Goal: Information Seeking & Learning: Learn about a topic

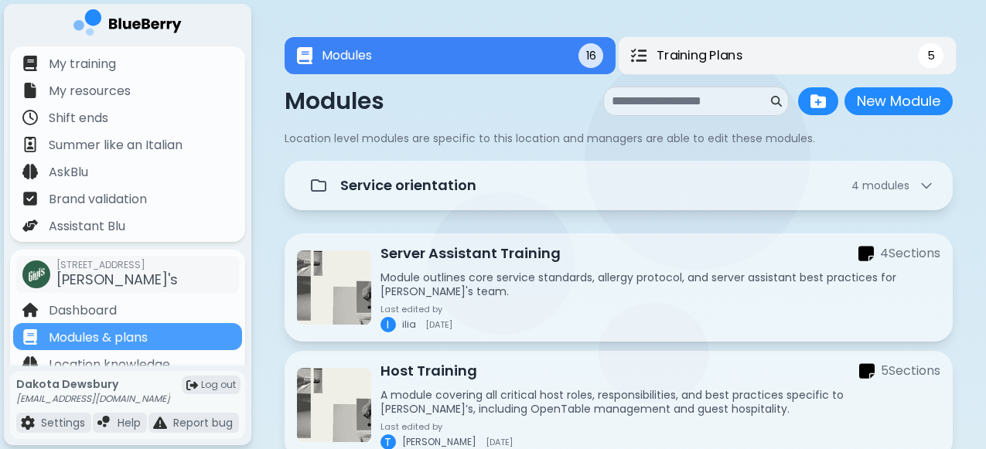
click at [726, 50] on span "Training Plans" at bounding box center [700, 55] width 86 height 19
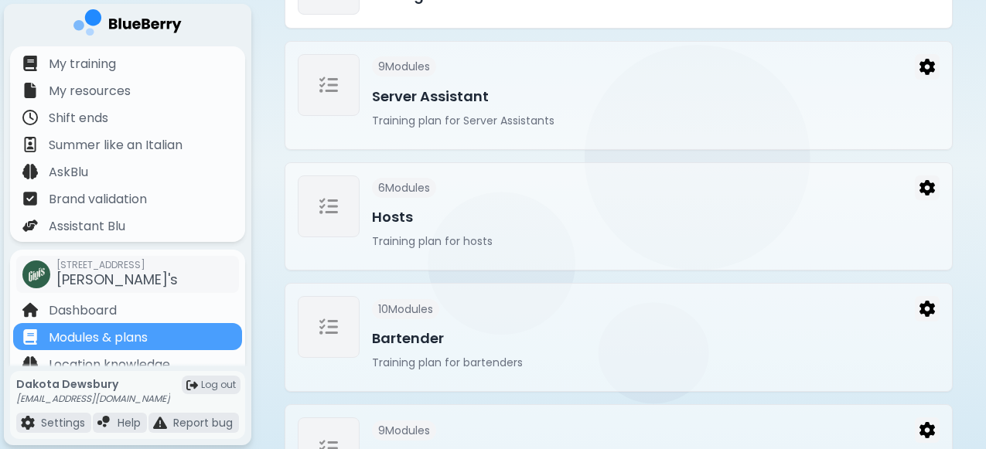
scroll to position [322, 0]
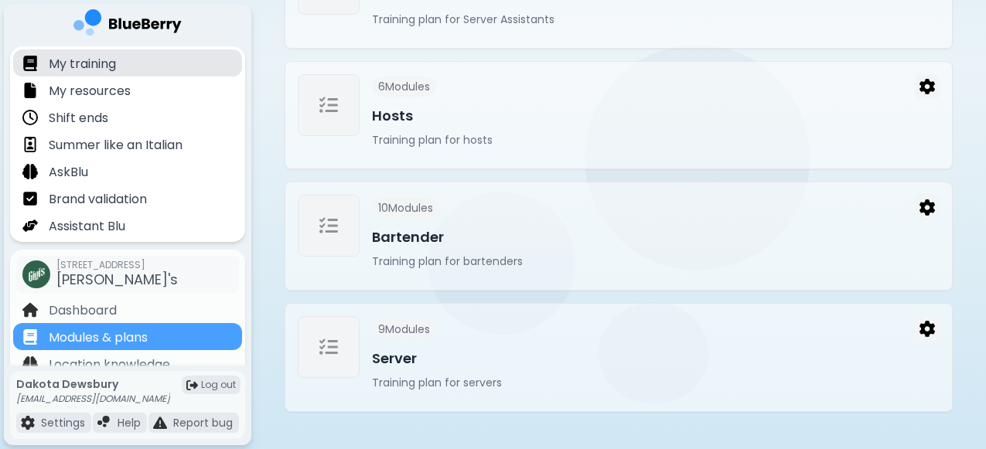
click at [107, 68] on p "My training" at bounding box center [82, 64] width 67 height 19
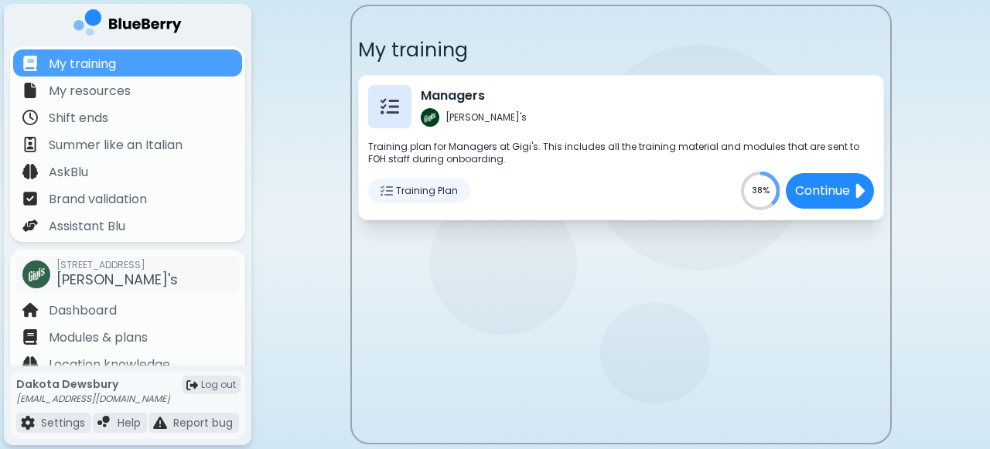
click at [397, 191] on span "Training Plan" at bounding box center [427, 191] width 62 height 12
click at [403, 112] on div at bounding box center [389, 106] width 43 height 43
click at [388, 201] on div "Training Plan" at bounding box center [419, 191] width 102 height 25
click at [390, 194] on img at bounding box center [386, 191] width 12 height 12
click at [435, 194] on span "Training Plan" at bounding box center [427, 191] width 62 height 12
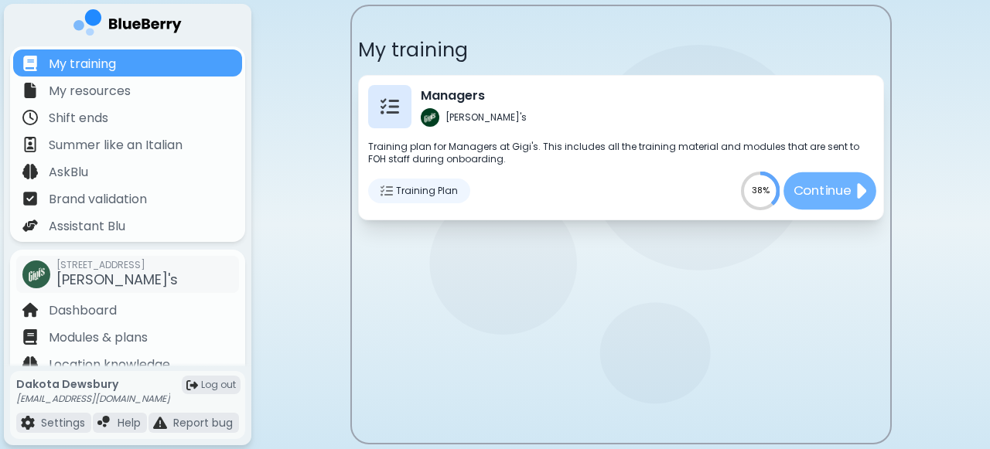
click at [834, 183] on p "Continue" at bounding box center [822, 190] width 58 height 19
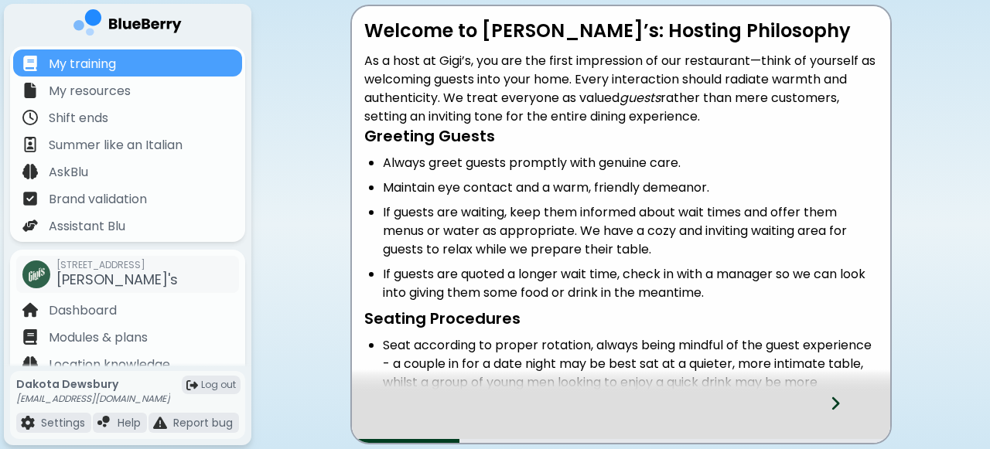
drag, startPoint x: 367, startPoint y: 32, endPoint x: 830, endPoint y: 280, distance: 525.1
click at [830, 264] on div "Welcome to [PERSON_NAME]’s: Hosting Philosophy As a host at Gigi’s, you are the…" at bounding box center [621, 360] width 538 height 683
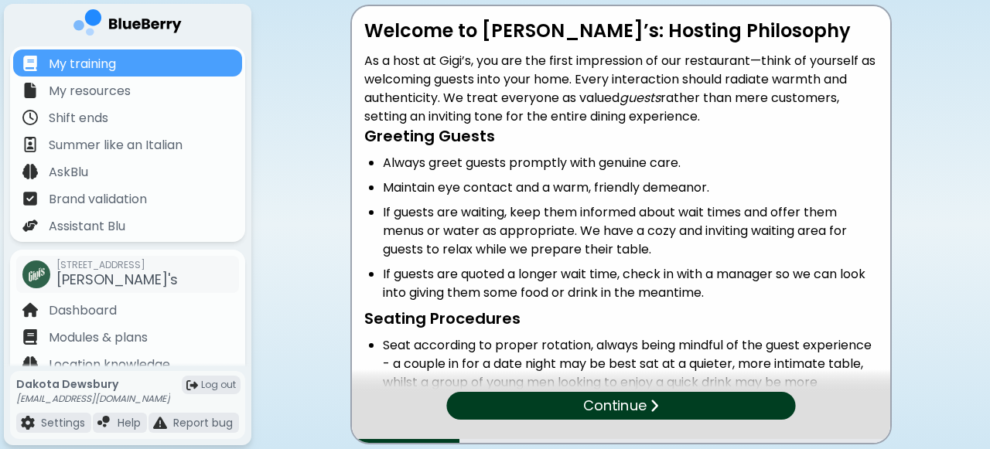
drag, startPoint x: 510, startPoint y: 277, endPoint x: 359, endPoint y: 9, distance: 307.5
click at [359, 9] on div "Welcome to [PERSON_NAME]’s: Hosting Philosophy As a host at Gigi’s, you are the…" at bounding box center [621, 396] width 538 height 780
copy div "Loremip do Sita’c: Adipisc Elitseddoe Te i utla et Dolo’m, ali eni adm venia qu…"
click at [608, 311] on h4 "Seating Procedures" at bounding box center [620, 319] width 513 height 20
click at [578, 393] on div "Continue" at bounding box center [620, 406] width 357 height 29
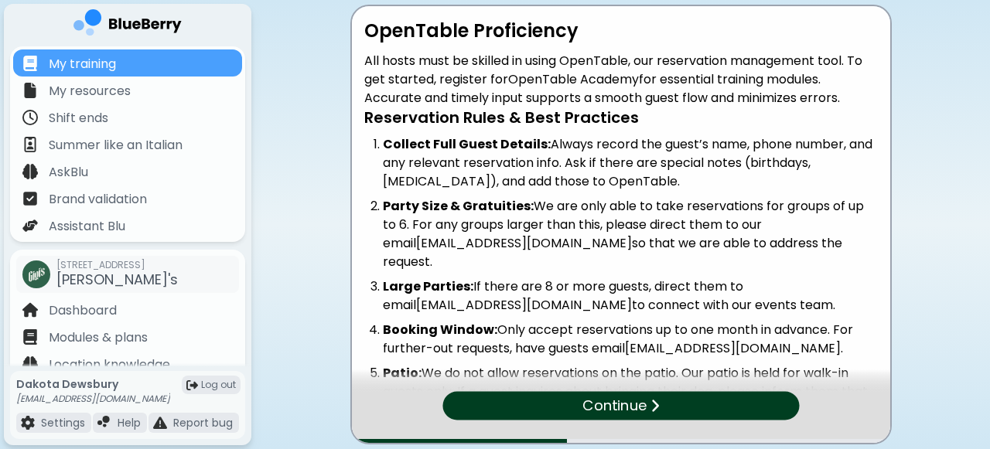
drag, startPoint x: 870, startPoint y: 279, endPoint x: 353, endPoint y: -2, distance: 588.3
click at [353, 0] on html "My training My resources Shift ends Summer like an Italian AskBlu Brand validat…" at bounding box center [495, 224] width 990 height 449
copy div "LoreMipsu Dolorsitame Con adipi elit se doeiusm te incid UtlaBoree, dol magnaal…"
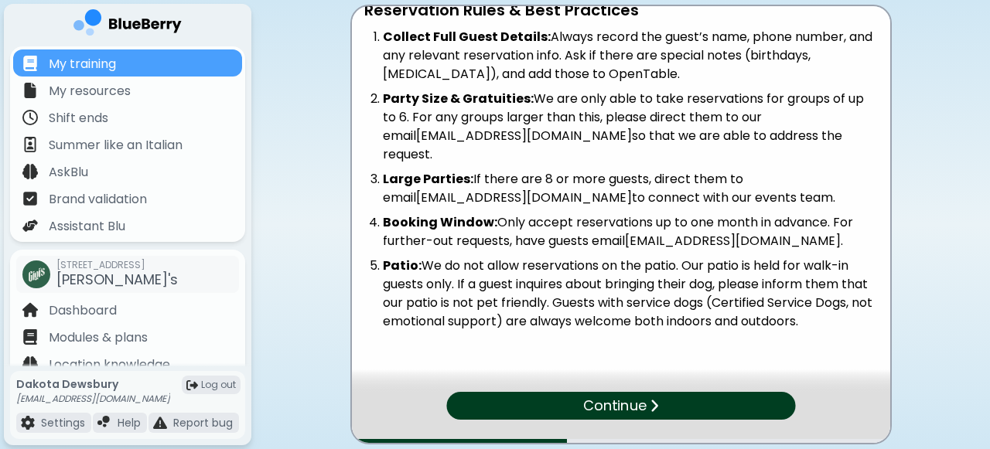
scroll to position [133, 0]
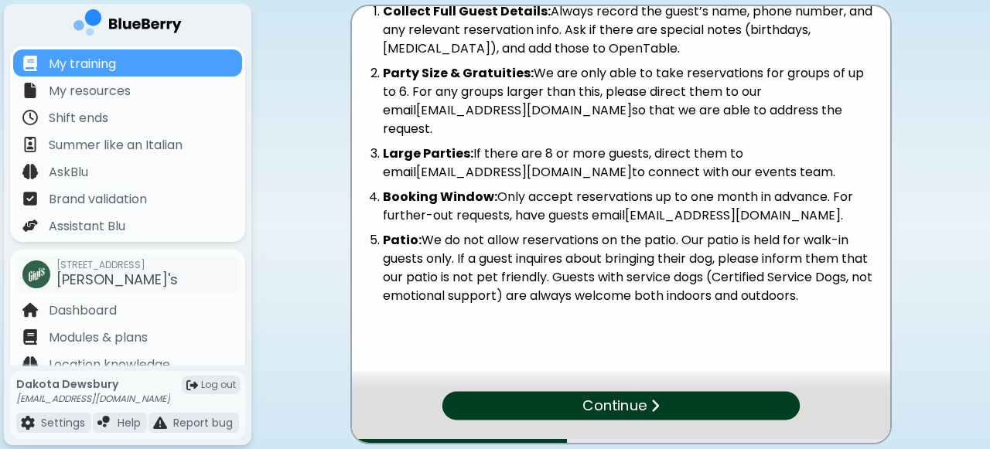
click at [693, 313] on div "OpenTable Proficiency All hosts must be skilled in using OpenTable, our reserva…" at bounding box center [621, 142] width 538 height 539
click at [658, 394] on div "Continue" at bounding box center [620, 406] width 349 height 28
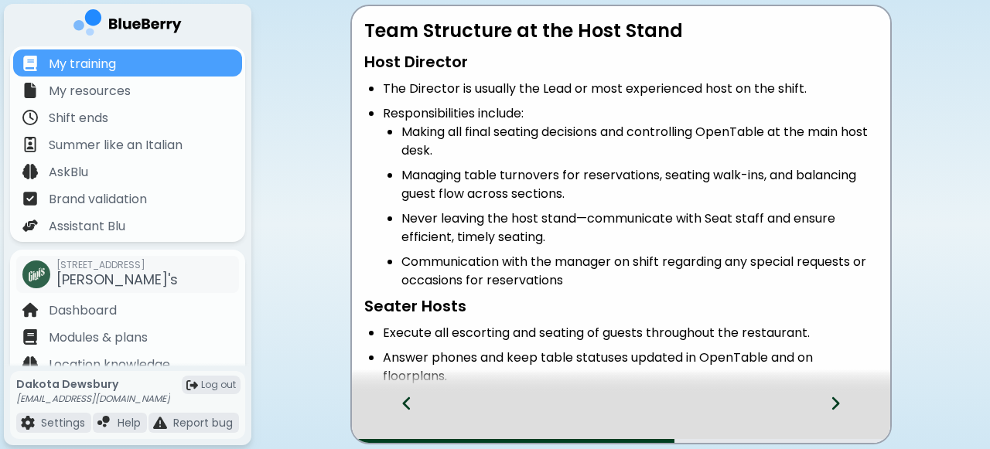
click at [414, 401] on div at bounding box center [399, 417] width 94 height 51
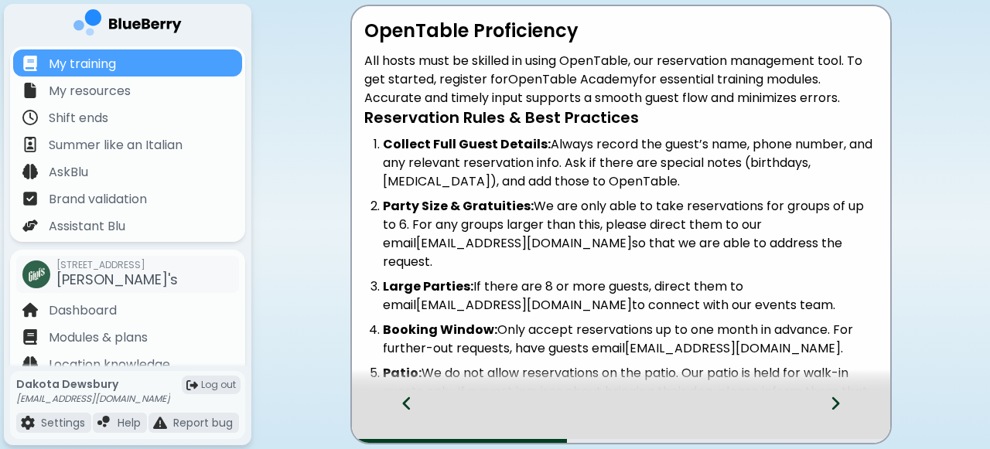
scroll to position [133, 0]
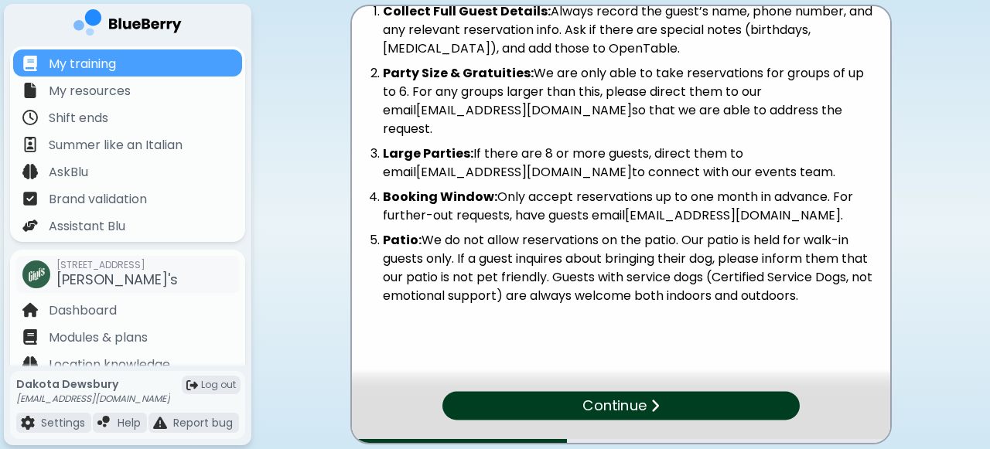
click at [654, 400] on img at bounding box center [654, 405] width 9 height 15
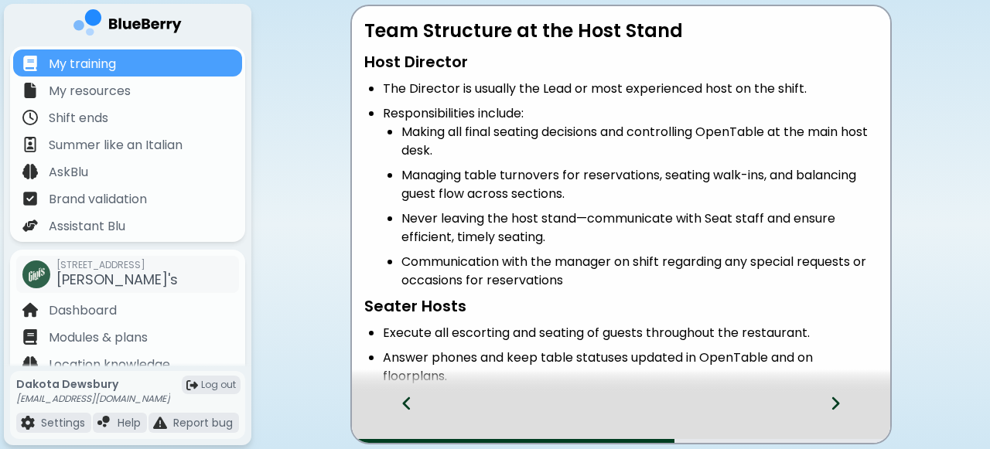
drag, startPoint x: 364, startPoint y: 29, endPoint x: 575, endPoint y: 256, distance: 309.7
click at [575, 257] on div "Team Structure at the Host Stand Host Director The Director is usually the Lead…" at bounding box center [621, 329] width 538 height 621
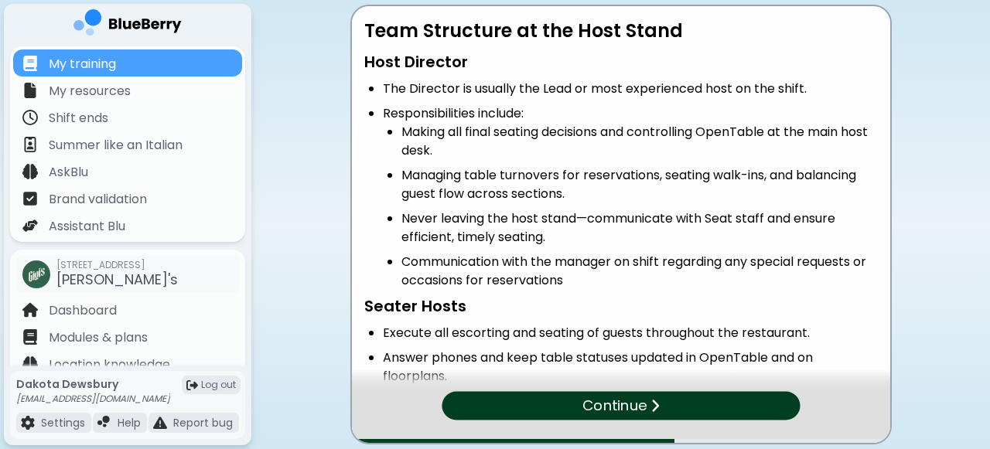
drag, startPoint x: 429, startPoint y: 277, endPoint x: 335, endPoint y: -6, distance: 298.3
click at [335, 0] on html "My training My resources Shift ends Summer like an Italian AskBlu Brand validat…" at bounding box center [495, 224] width 990 height 449
copy div "Lore Ipsumdolo si ame Cons Adipi Elit Seddoeiu Tem Incididu ut laboree dol Magn…"
click at [602, 398] on p "Continue" at bounding box center [614, 406] width 63 height 22
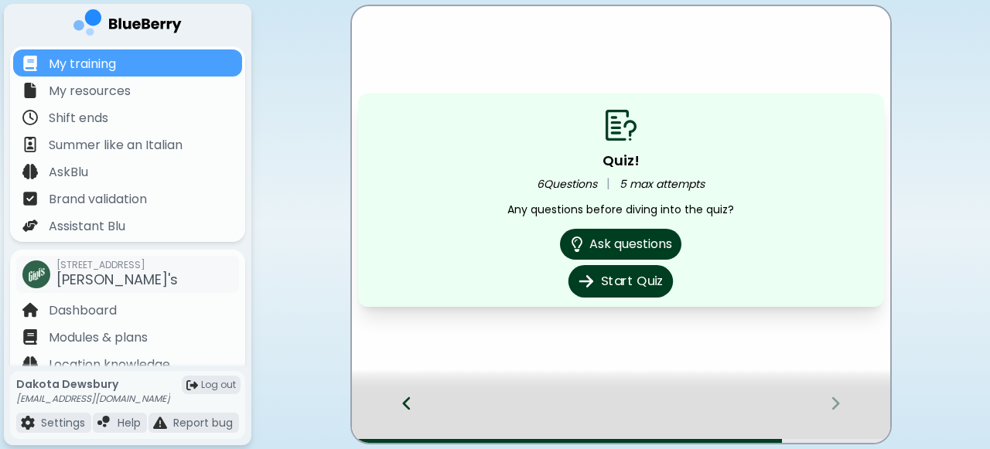
click at [630, 281] on button "Start Quiz" at bounding box center [620, 281] width 104 height 32
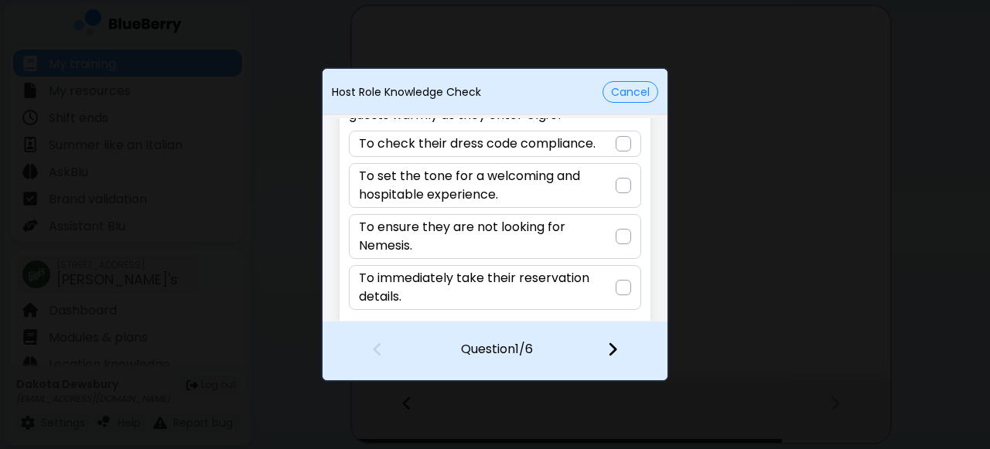
scroll to position [87, 0]
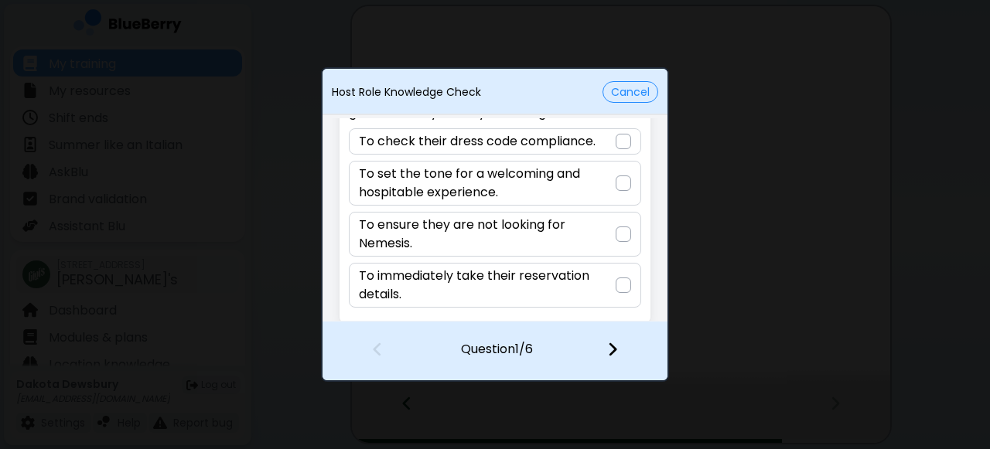
click at [597, 177] on p "To set the tone for a welcoming and hospitable experience." at bounding box center [487, 183] width 256 height 37
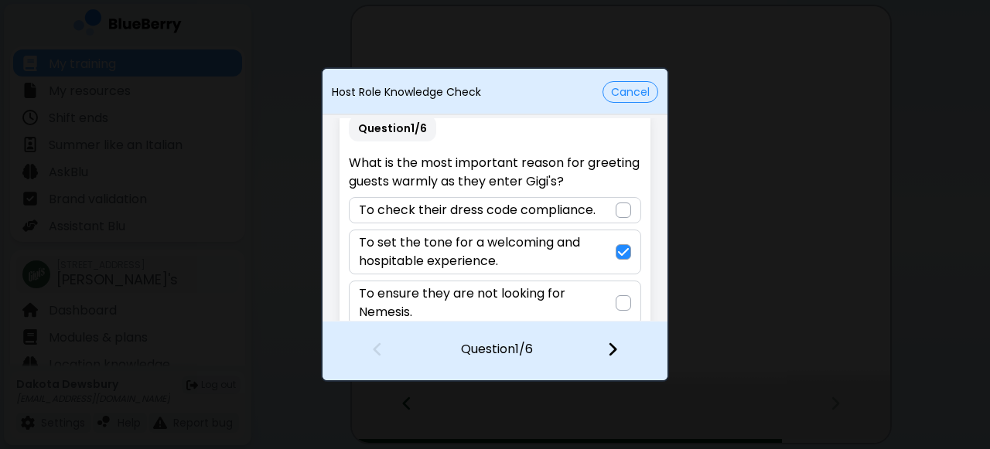
scroll to position [0, 0]
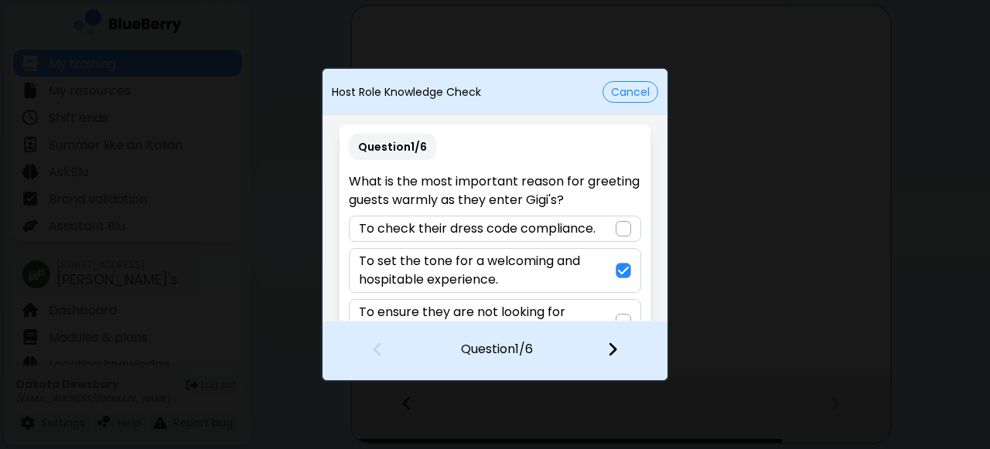
click at [611, 349] on img at bounding box center [612, 349] width 11 height 17
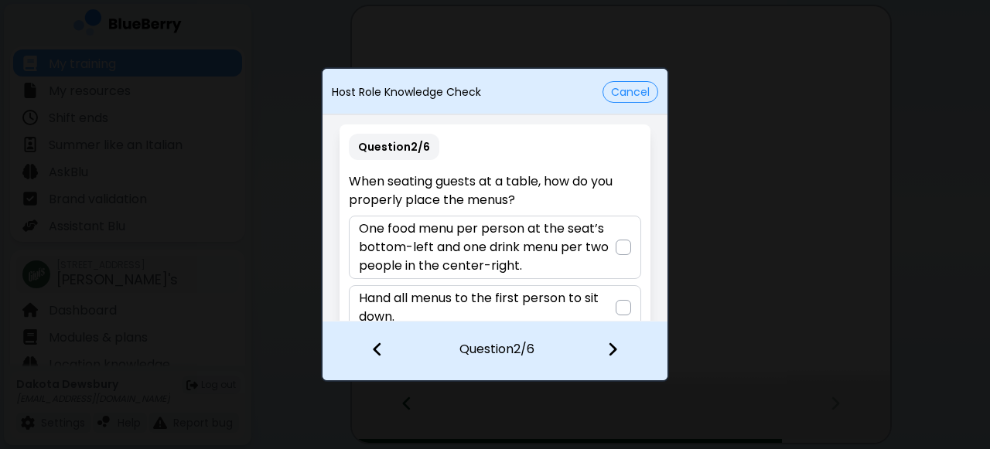
click at [575, 245] on p "One food menu per person at the seat’s bottom-left and one drink menu per two p…" at bounding box center [487, 248] width 256 height 56
click at [611, 350] on img at bounding box center [612, 349] width 11 height 17
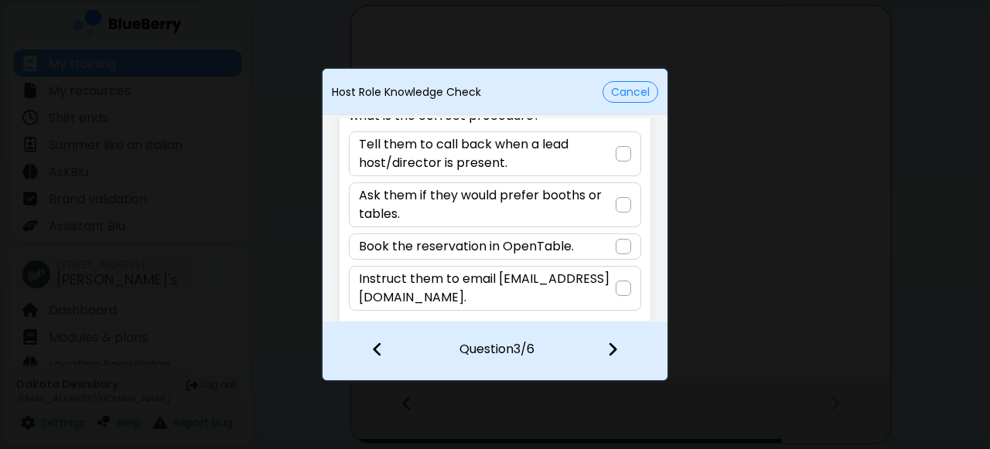
scroll to position [96, 0]
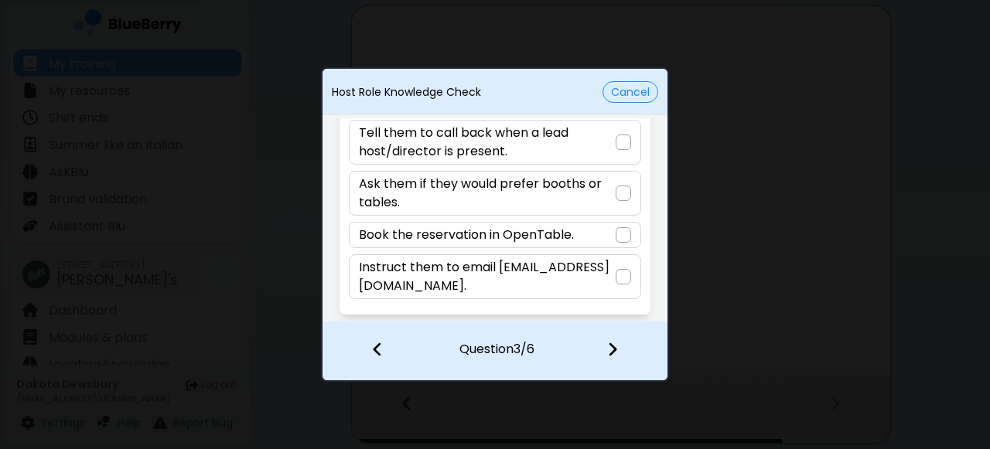
click at [588, 277] on p "Instruct them to email [EMAIL_ADDRESS][DOMAIN_NAME]." at bounding box center [487, 276] width 256 height 37
click at [612, 349] on img at bounding box center [612, 349] width 11 height 17
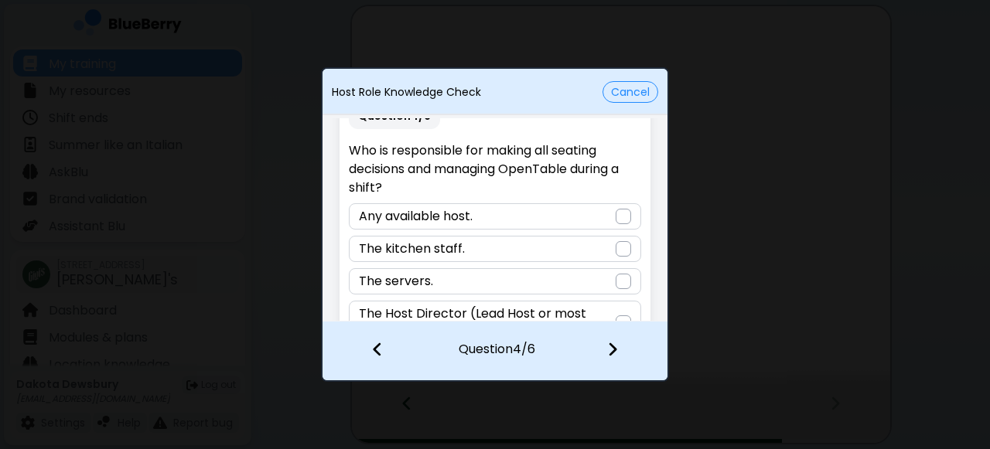
scroll to position [77, 0]
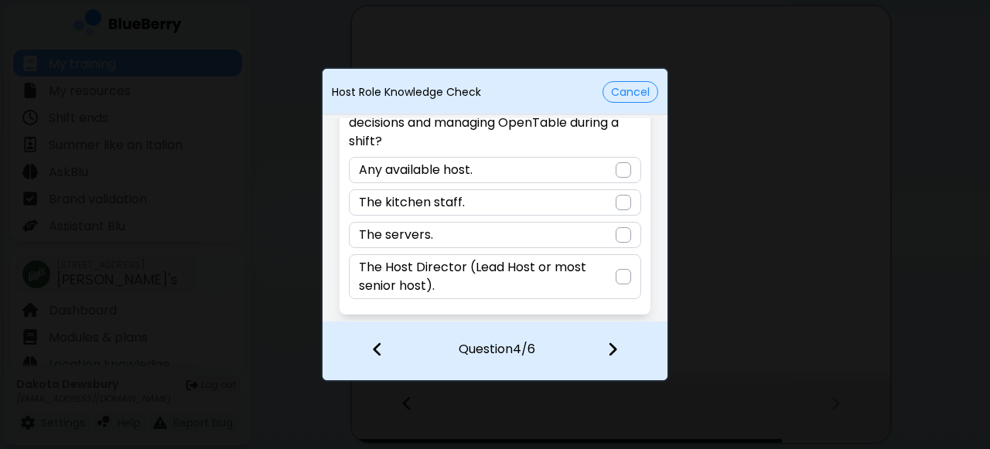
click at [578, 275] on p "The Host Director (Lead Host or most senior host)." at bounding box center [487, 276] width 256 height 37
click at [609, 348] on img at bounding box center [612, 349] width 11 height 17
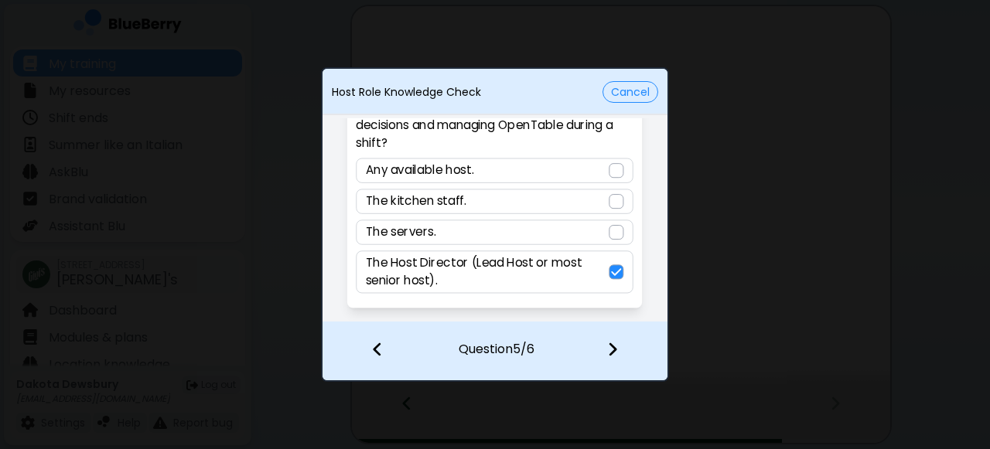
scroll to position [0, 0]
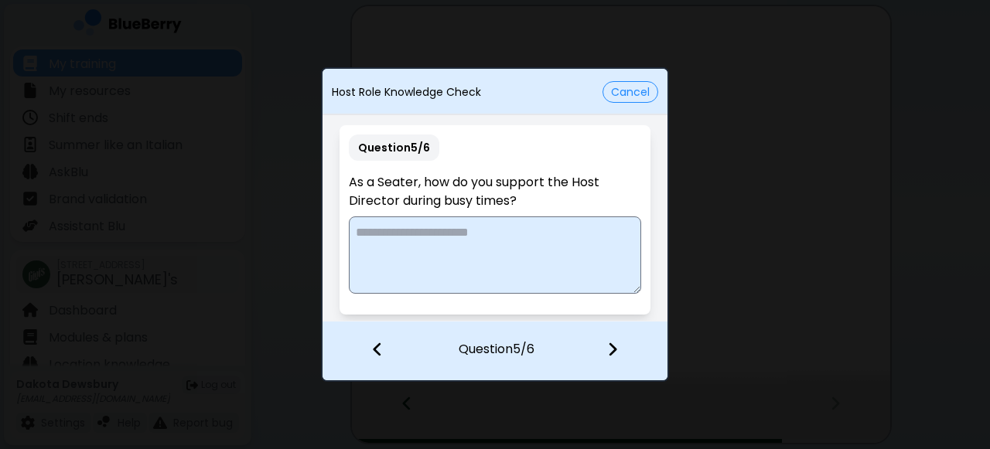
click at [513, 269] on textarea at bounding box center [495, 255] width 292 height 77
type textarea "*"
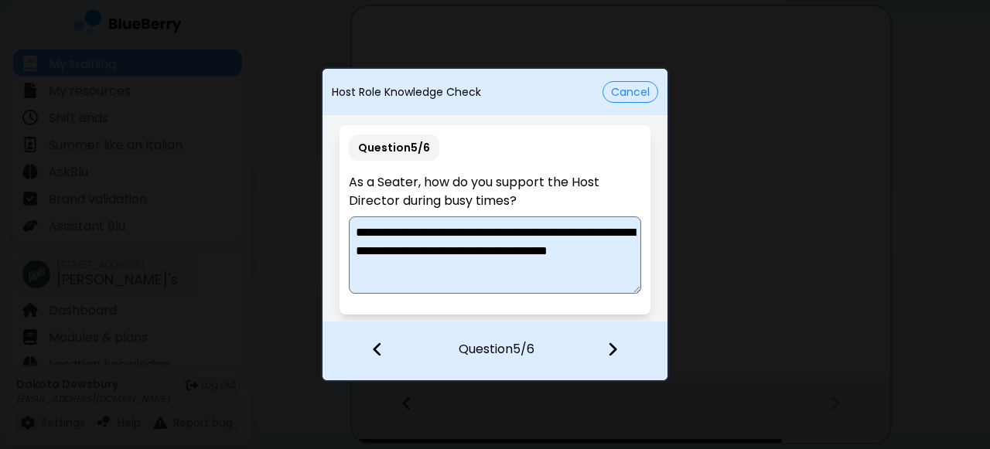
click at [358, 234] on textarea "**********" at bounding box center [495, 255] width 292 height 77
click at [537, 273] on textarea "**********" at bounding box center [495, 255] width 292 height 77
drag, startPoint x: 547, startPoint y: 269, endPoint x: 453, endPoint y: 263, distance: 93.8
click at [453, 269] on textarea "**********" at bounding box center [495, 255] width 292 height 77
click at [429, 271] on textarea "**********" at bounding box center [495, 255] width 292 height 77
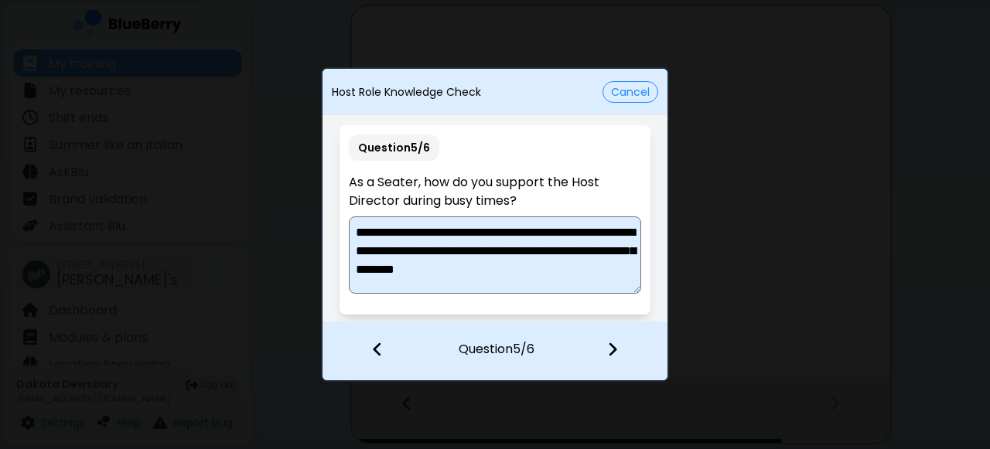
click at [423, 288] on textarea "**********" at bounding box center [495, 255] width 292 height 77
click at [490, 264] on textarea "**********" at bounding box center [495, 255] width 292 height 77
type textarea "**********"
click at [610, 351] on img at bounding box center [612, 349] width 11 height 17
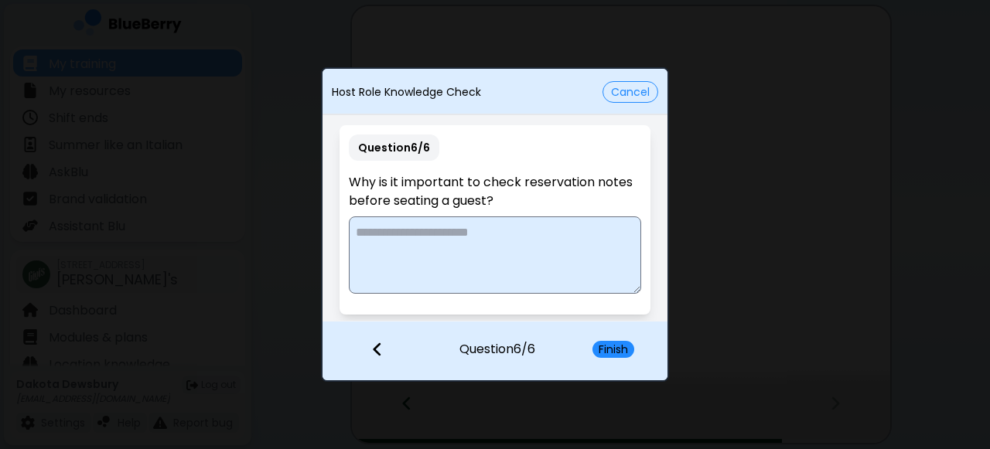
click at [527, 259] on textarea at bounding box center [495, 255] width 292 height 77
click at [397, 230] on textarea "**********" at bounding box center [495, 255] width 292 height 77
drag, startPoint x: 515, startPoint y: 234, endPoint x: 456, endPoint y: 230, distance: 59.0
click at [456, 230] on textarea "**********" at bounding box center [495, 255] width 292 height 77
click at [554, 243] on textarea "**********" at bounding box center [495, 255] width 292 height 77
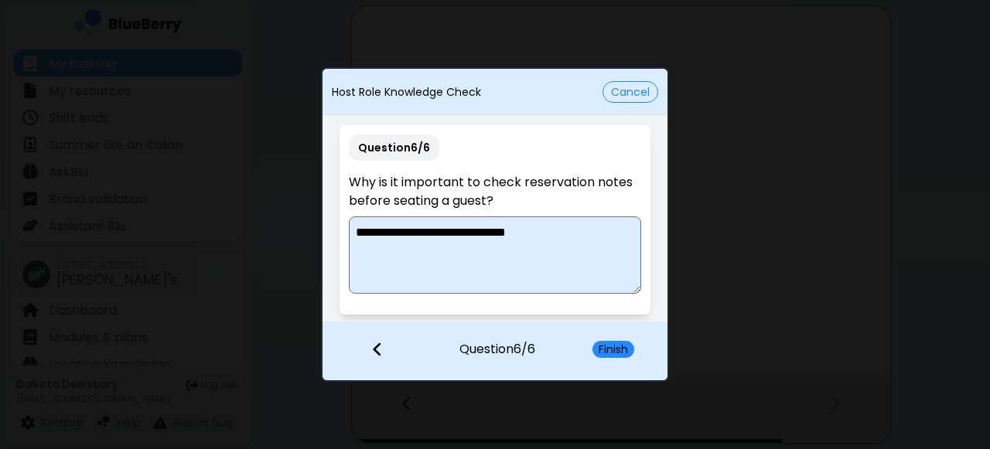
drag, startPoint x: 556, startPoint y: 233, endPoint x: 482, endPoint y: 230, distance: 74.3
click at [482, 231] on textarea "**********" at bounding box center [495, 255] width 292 height 77
click at [545, 230] on textarea "**********" at bounding box center [495, 255] width 292 height 77
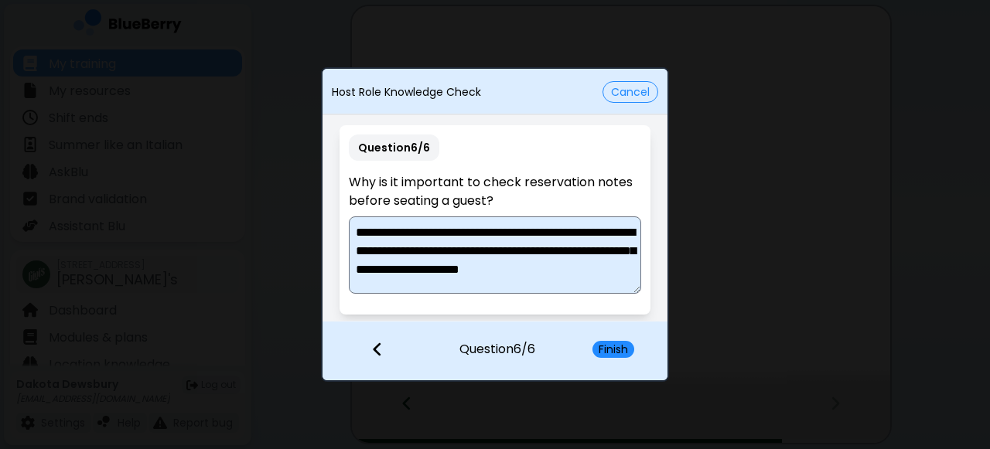
scroll to position [5, 0]
type textarea "**********"
click at [608, 351] on button "Finish" at bounding box center [613, 349] width 42 height 17
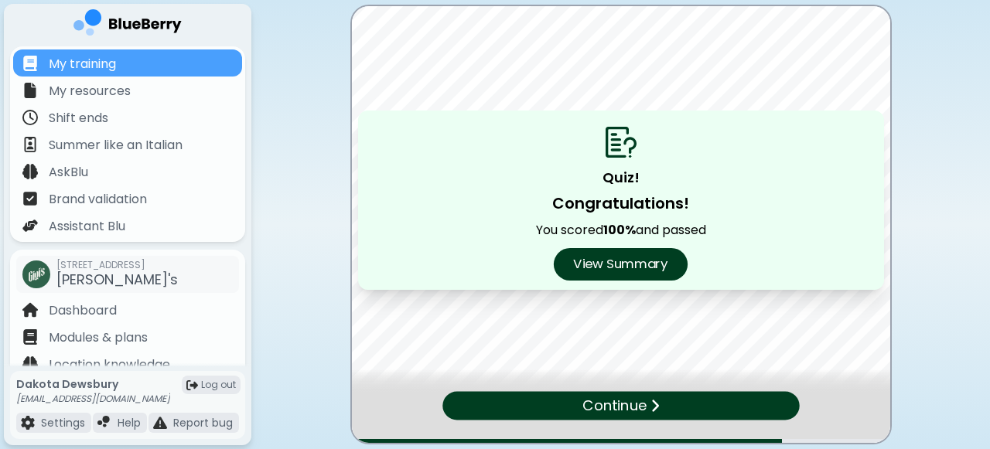
click at [625, 255] on button "View Summary" at bounding box center [621, 264] width 134 height 32
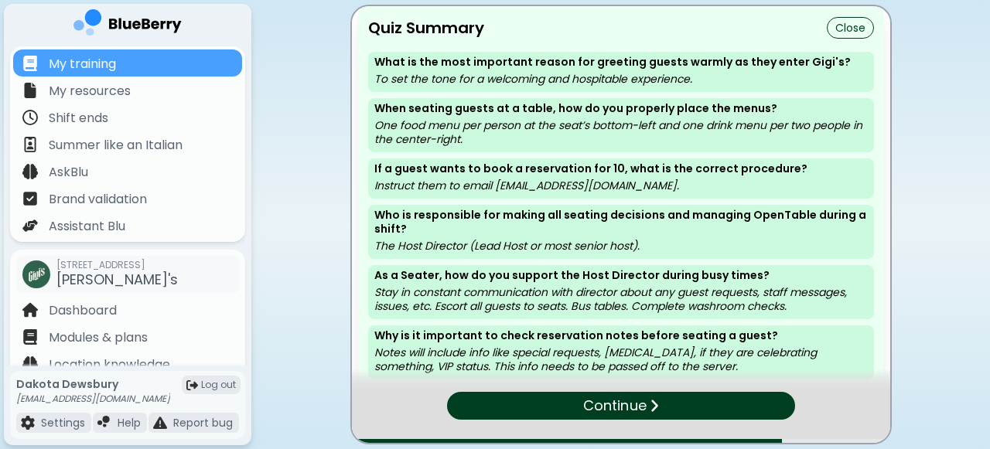
scroll to position [5, 0]
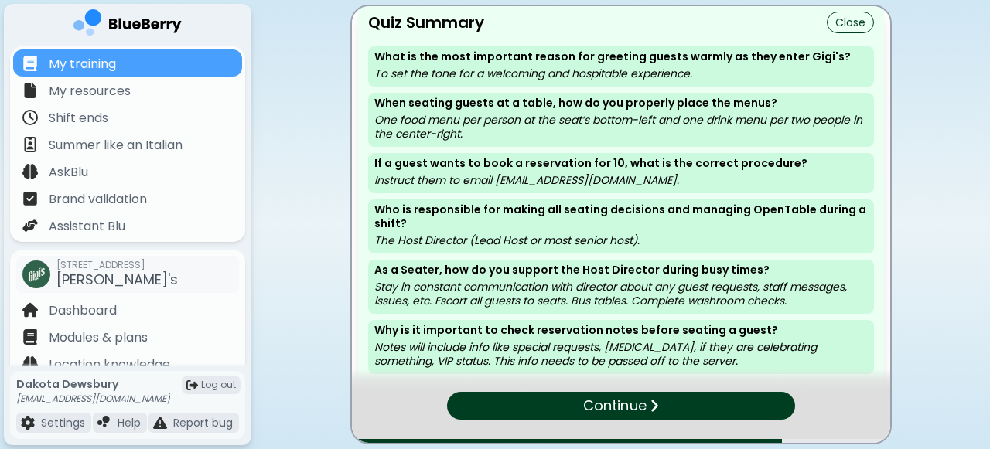
click at [653, 404] on img at bounding box center [653, 406] width 9 height 15
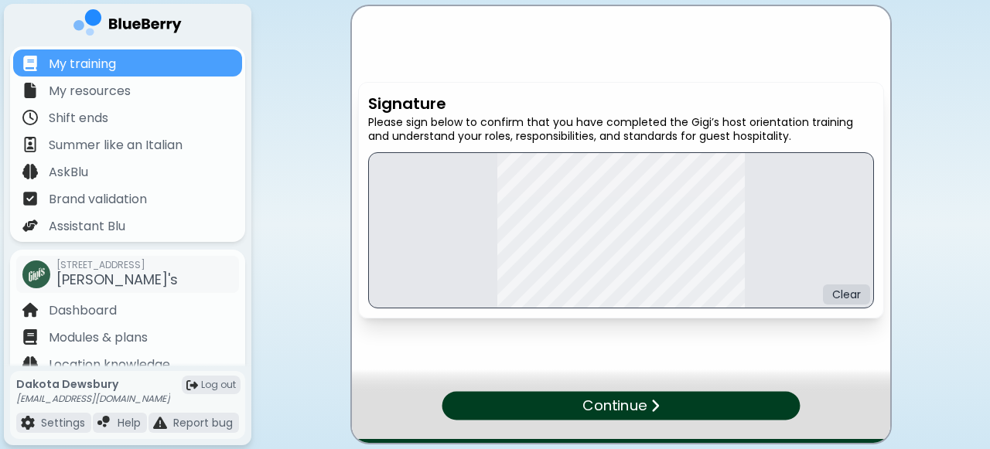
click at [761, 401] on div "Continue" at bounding box center [621, 406] width 358 height 29
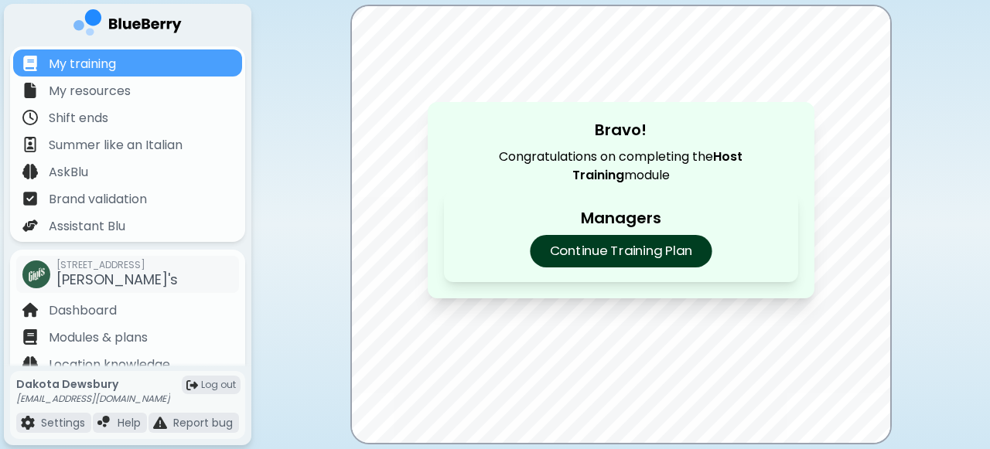
click at [643, 247] on p "Continue Training Plan" at bounding box center [621, 251] width 182 height 32
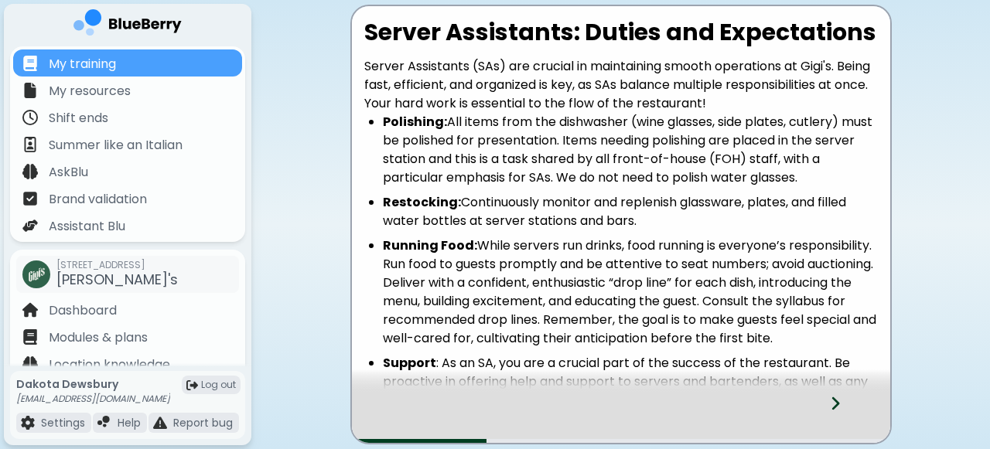
drag, startPoint x: 364, startPoint y: 28, endPoint x: 629, endPoint y: 313, distance: 389.6
click at [629, 313] on div "Server Assistants: Duties and Expectations Server Assistants (SAs) are crucial …" at bounding box center [621, 244] width 538 height 450
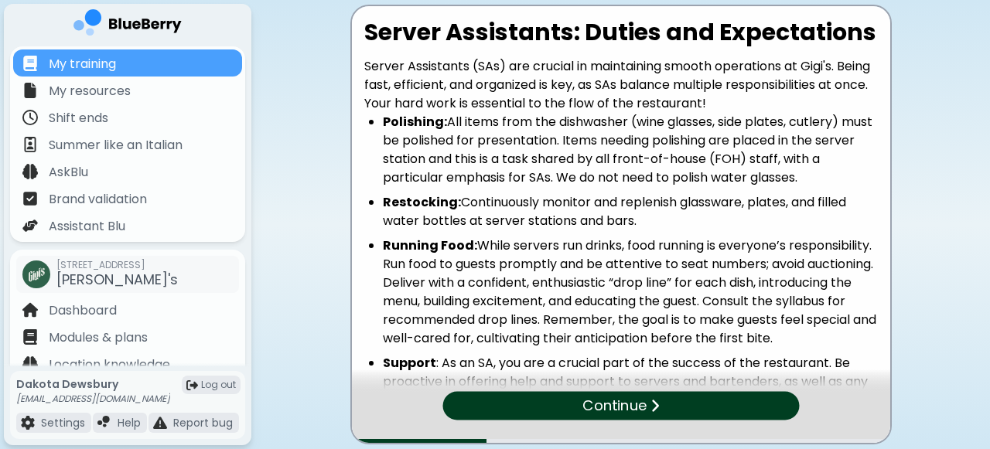
drag, startPoint x: 697, startPoint y: 259, endPoint x: 363, endPoint y: -1, distance: 423.2
click at [363, 0] on div "Server Assistants: Duties and Expectations Server Assistants (SAs) are crucial …" at bounding box center [621, 37] width 693 height 74
copy div "Loremi Dolorsitam: Consec adi Elitseddoeiu Tempor Incididunt (UTl) etd magnaal …"
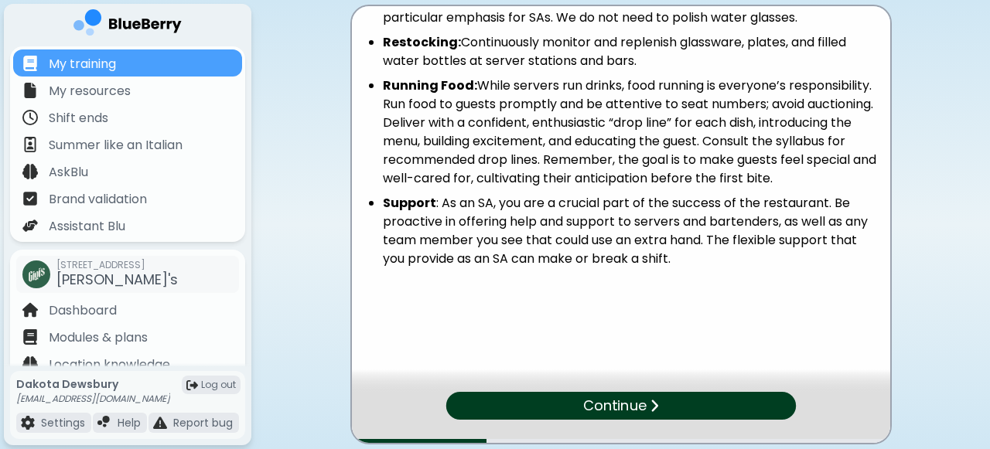
click at [684, 292] on p at bounding box center [620, 284] width 513 height 19
click at [660, 405] on div "Continue" at bounding box center [621, 406] width 353 height 28
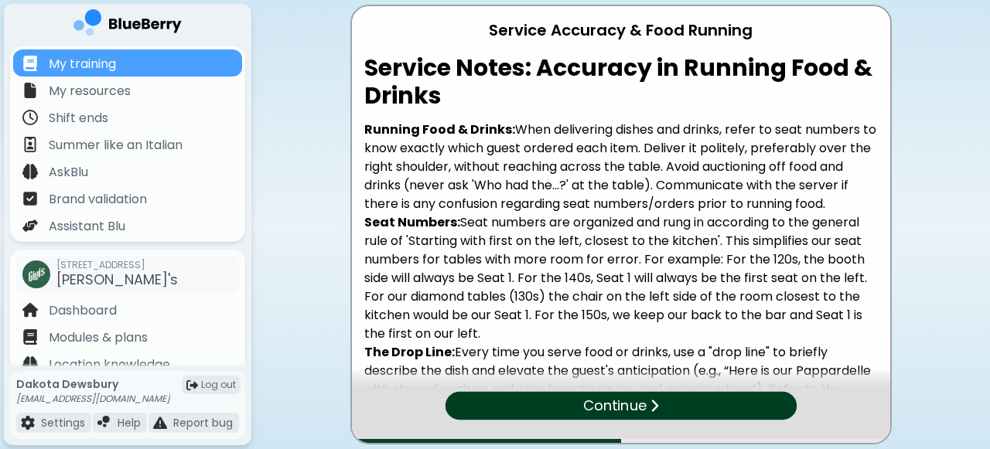
drag, startPoint x: 366, startPoint y: 63, endPoint x: 427, endPoint y: 98, distance: 70.7
click at [425, 97] on h2 "Service Notes: Accuracy in Running Food & Drinks" at bounding box center [620, 82] width 513 height 56
drag, startPoint x: 871, startPoint y: 278, endPoint x: 352, endPoint y: 61, distance: 562.2
click at [352, 61] on div "Service Notes: Accuracy in Running Food & Drinks Running Food & Drinks: When de…" at bounding box center [621, 262] width 538 height 416
copy div "Service Notes: Accuracy in Running Food & Drinks Running Food & Drinks: When de…"
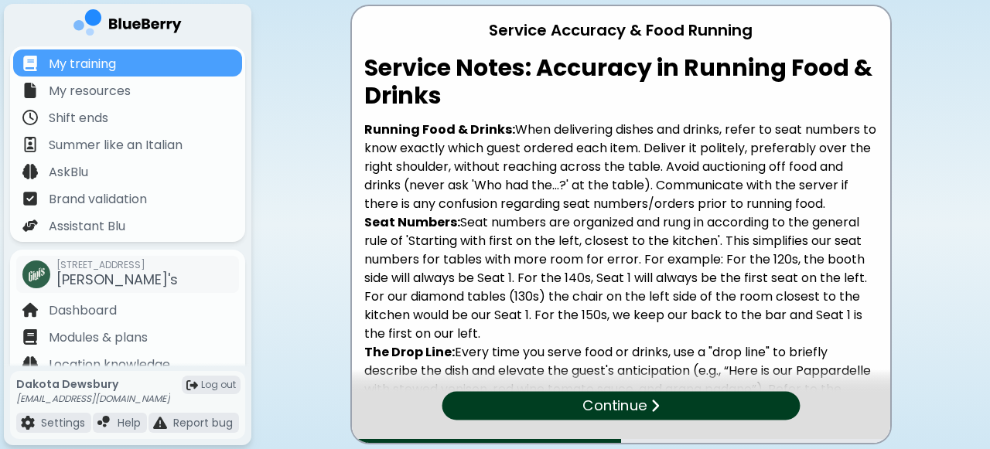
click at [819, 238] on p "Seat Numbers: Seat numbers are organized and rung in according to the general r…" at bounding box center [620, 278] width 513 height 130
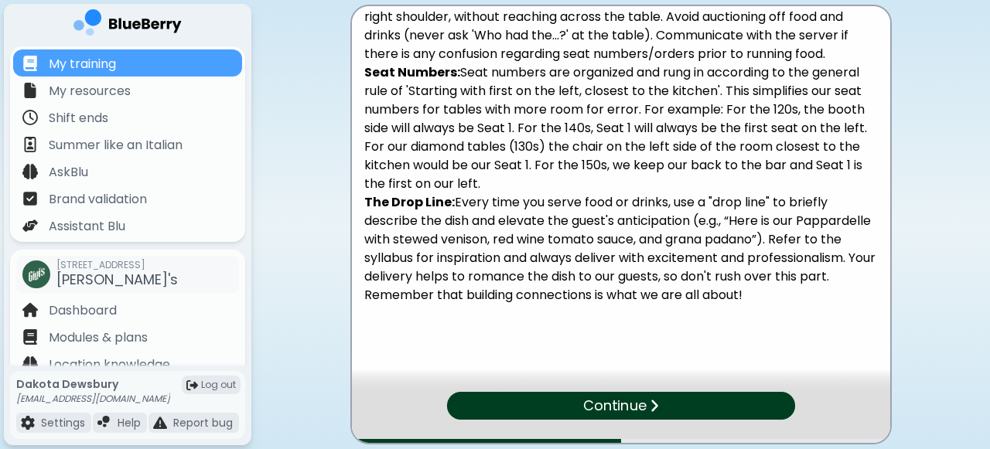
scroll to position [162, 0]
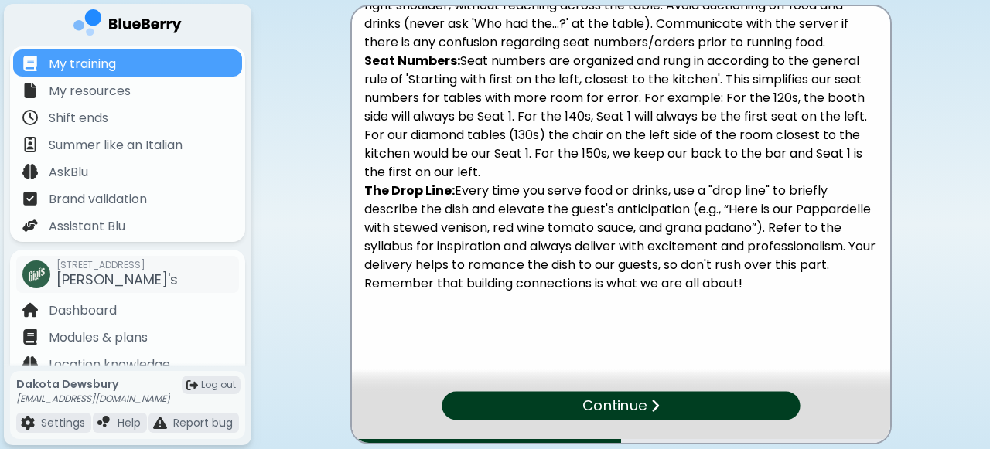
click at [659, 412] on img at bounding box center [654, 405] width 9 height 15
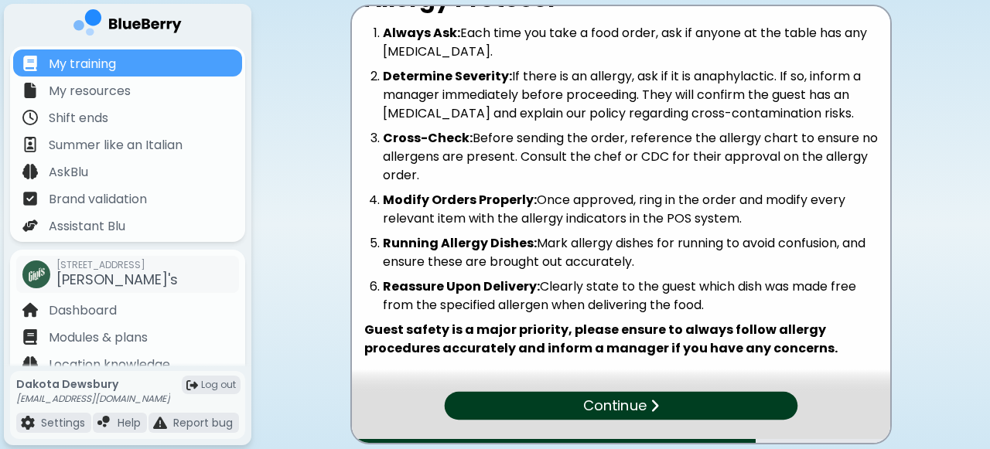
scroll to position [134, 0]
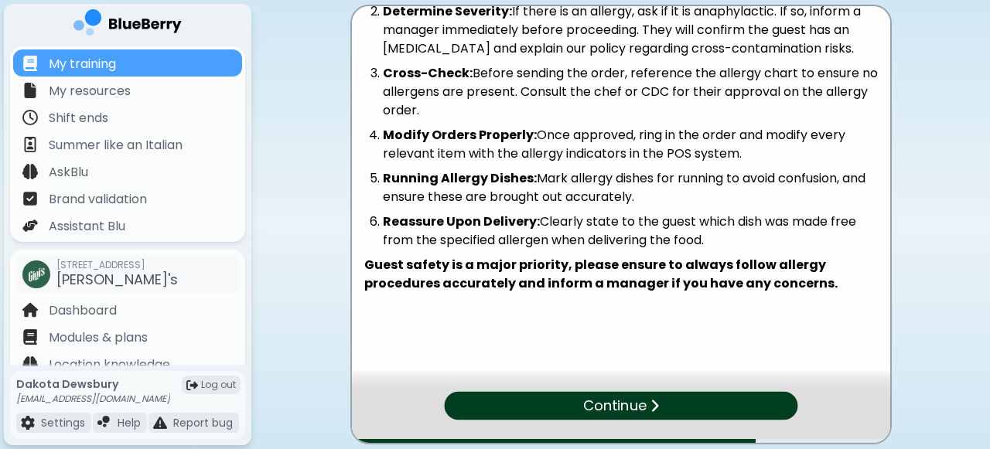
drag, startPoint x: 502, startPoint y: 28, endPoint x: 888, endPoint y: 301, distance: 473.3
click at [889, 302] on div "Allergy Protocol & Guest Safety Allergy Protocol Always Ask: Each time you take…" at bounding box center [620, 225] width 541 height 440
copy div "Allergy Protocol & Guest Safety Allergy Protocol Always Ask: Each time you take…"
click at [643, 405] on p "Continue" at bounding box center [614, 406] width 64 height 22
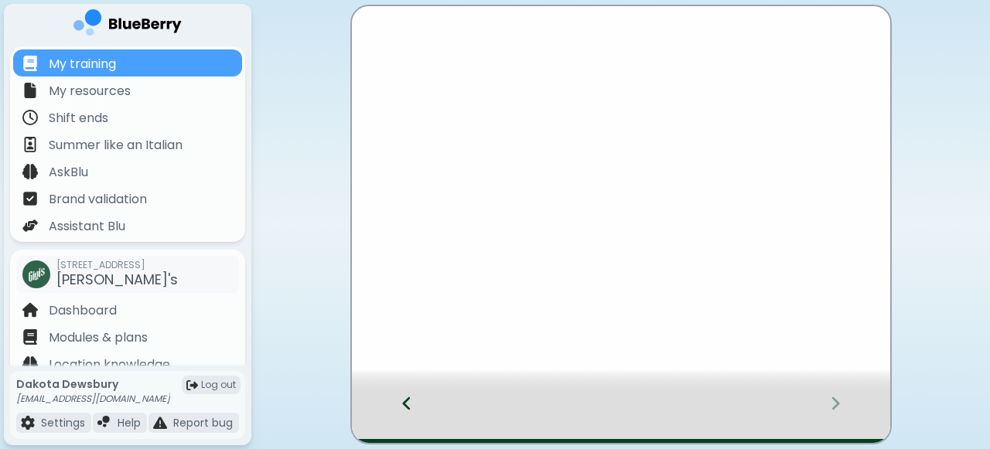
scroll to position [0, 0]
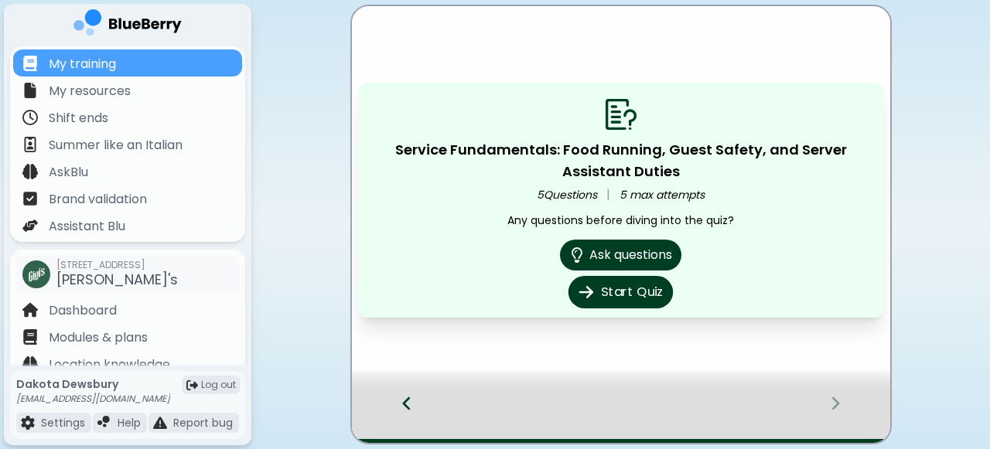
click at [636, 295] on button "Start Quiz" at bounding box center [620, 292] width 104 height 32
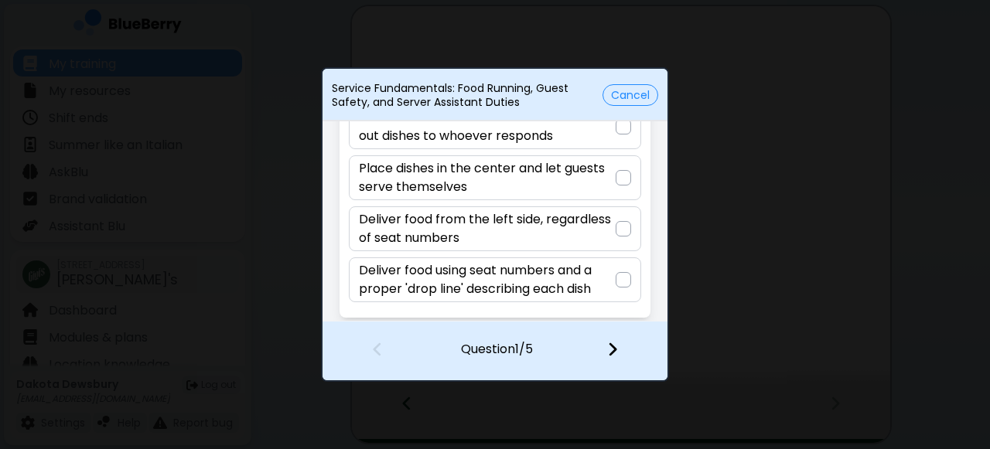
scroll to position [133, 0]
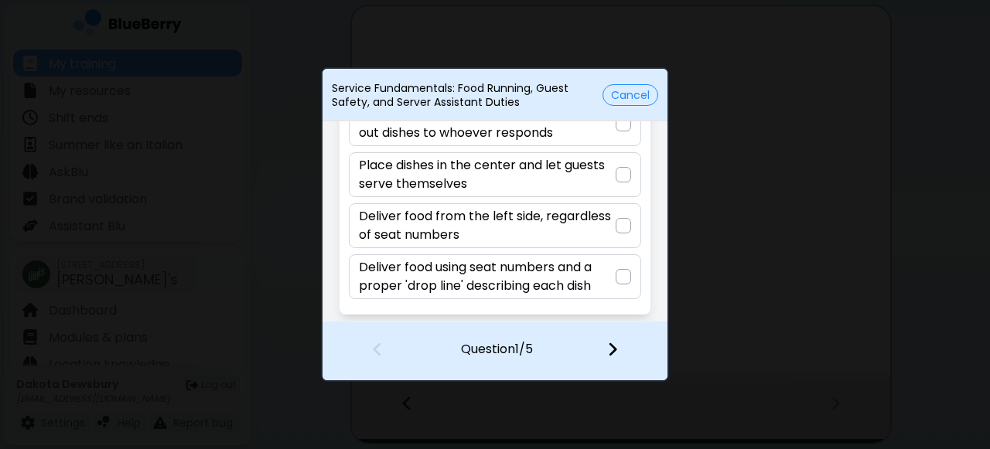
click at [596, 268] on p "Deliver food using seat numbers and a proper 'drop line' describing each dish" at bounding box center [487, 276] width 256 height 37
click at [607, 348] on img at bounding box center [612, 349] width 11 height 17
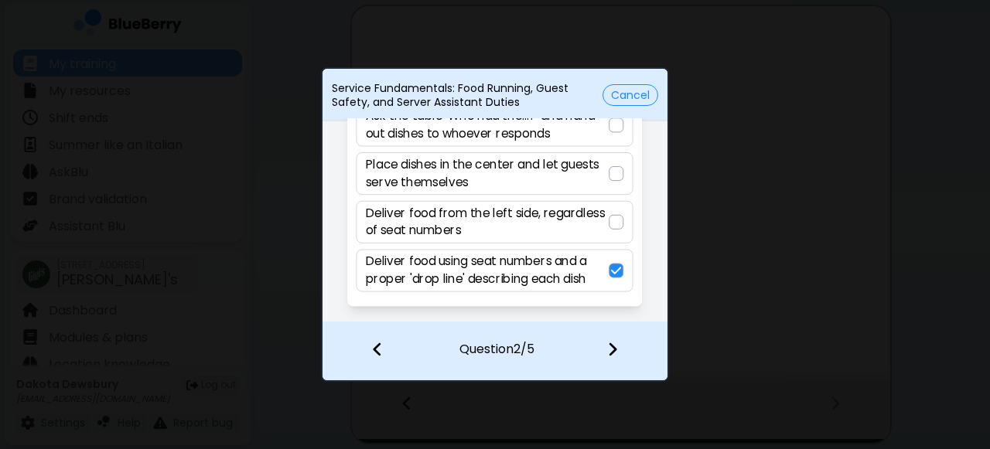
scroll to position [18, 0]
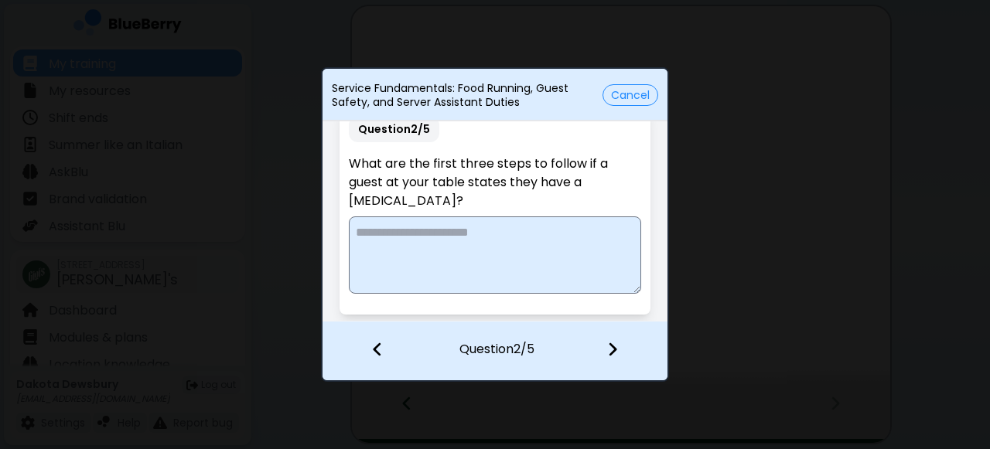
click at [516, 266] on textarea at bounding box center [495, 255] width 292 height 77
click at [472, 231] on textarea "**********" at bounding box center [493, 255] width 288 height 77
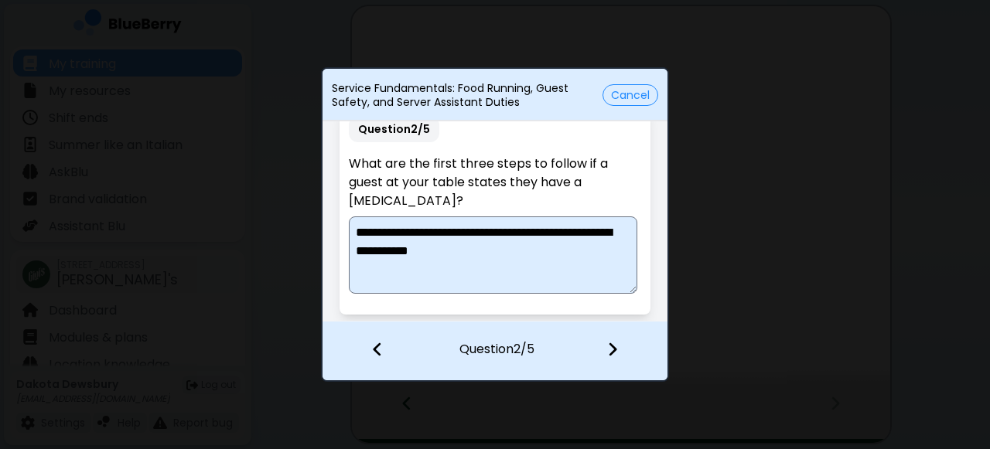
click at [612, 254] on textarea "**********" at bounding box center [493, 255] width 288 height 77
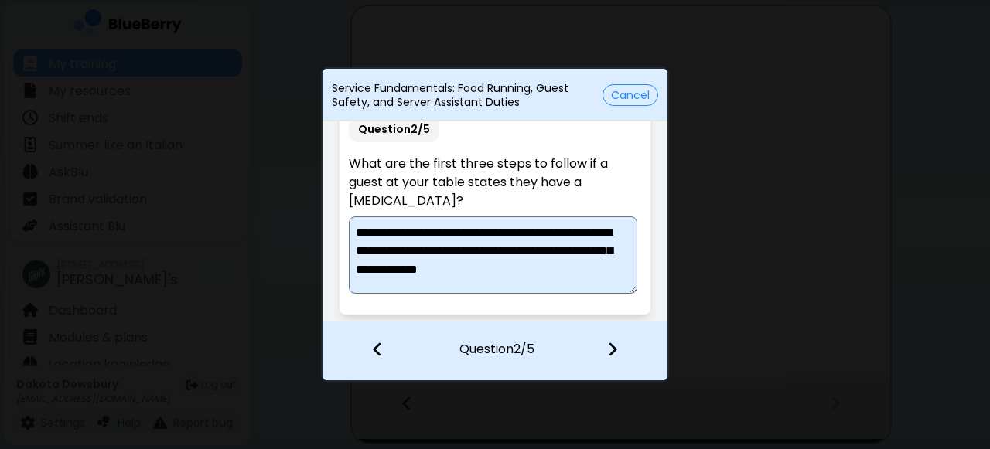
type textarea "**********"
click at [609, 349] on img at bounding box center [612, 349] width 11 height 17
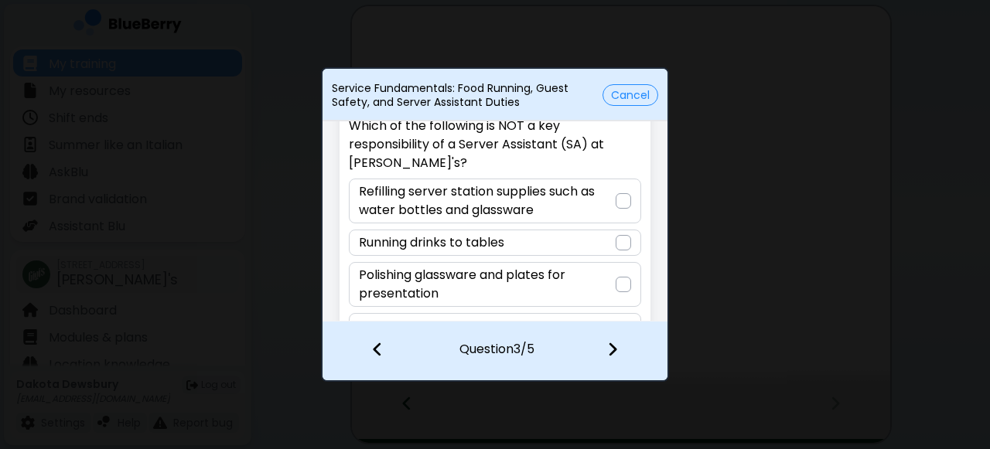
scroll to position [56, 0]
click at [605, 240] on div "Running drinks to tables" at bounding box center [495, 242] width 292 height 26
click at [614, 346] on img at bounding box center [612, 349] width 11 height 17
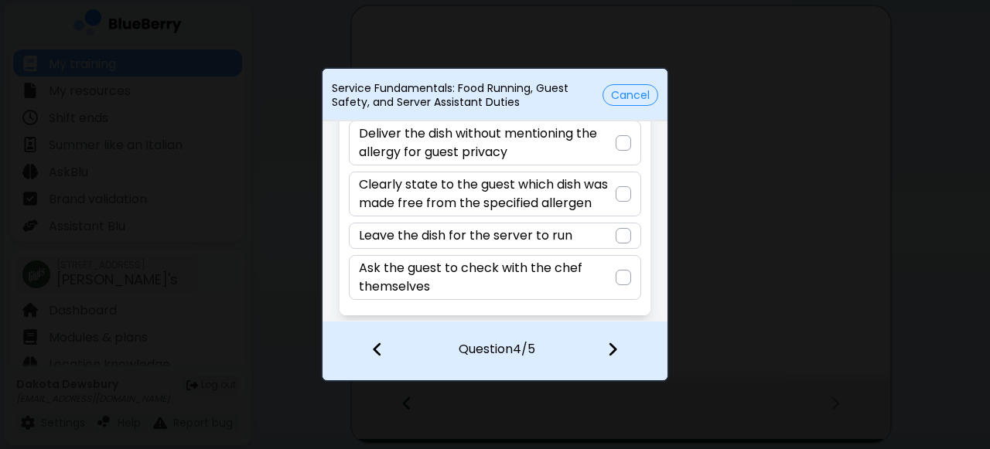
scroll to position [96, 0]
click at [602, 192] on p "Clearly state to the guest which dish was made free from the specified allergen" at bounding box center [487, 193] width 256 height 37
click at [617, 353] on img at bounding box center [612, 349] width 11 height 17
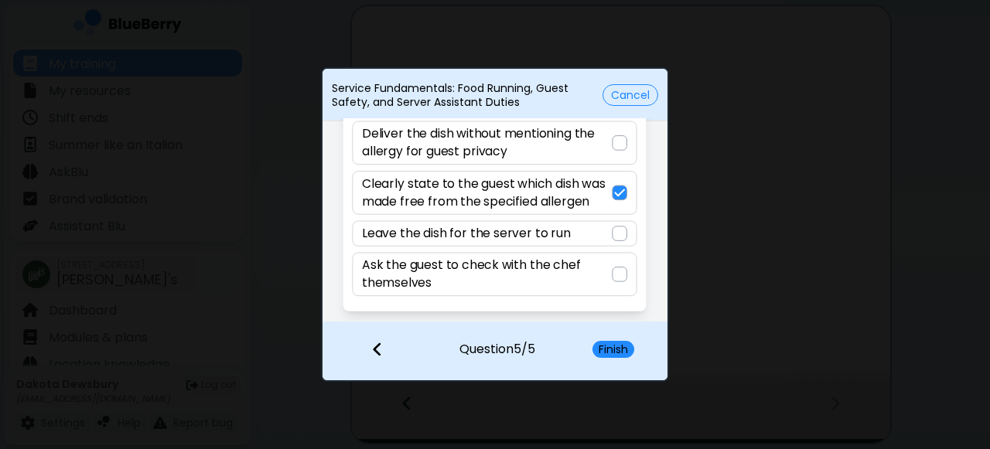
scroll to position [0, 0]
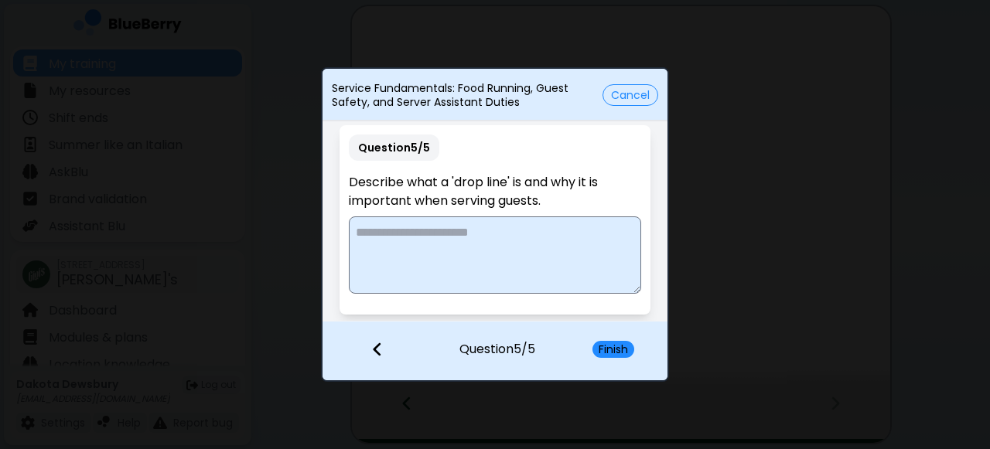
click at [526, 245] on textarea at bounding box center [495, 255] width 292 height 77
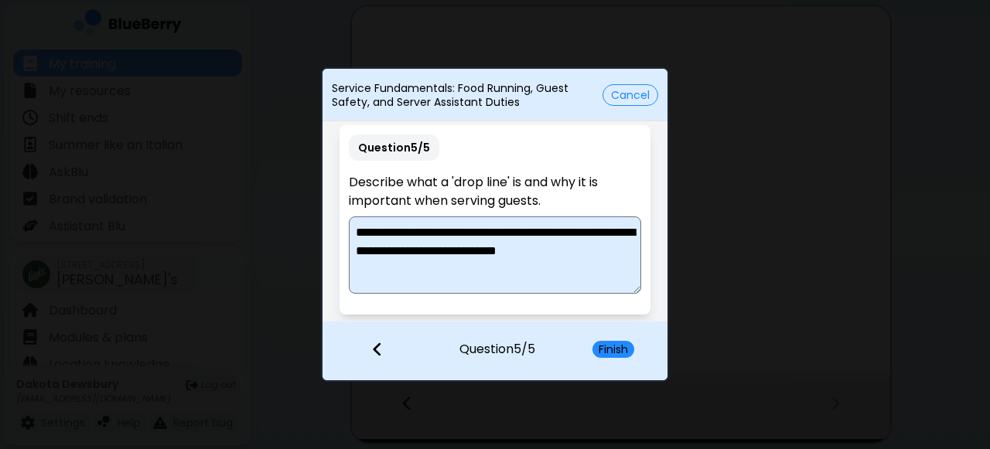
click at [356, 272] on textarea "**********" at bounding box center [495, 255] width 292 height 77
type textarea "**********"
click at [605, 352] on button "Finish" at bounding box center [613, 349] width 42 height 17
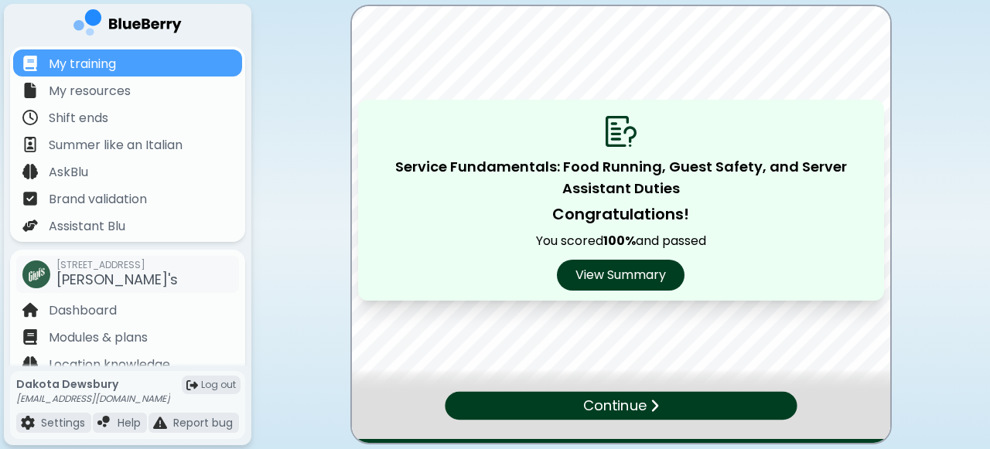
click at [586, 400] on p "Continue" at bounding box center [613, 406] width 63 height 22
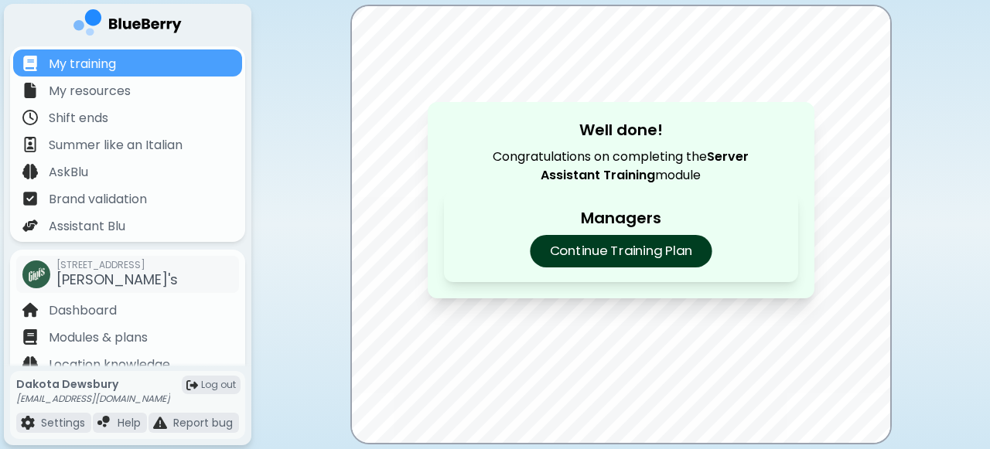
click at [585, 252] on p "Continue Training Plan" at bounding box center [621, 251] width 182 height 32
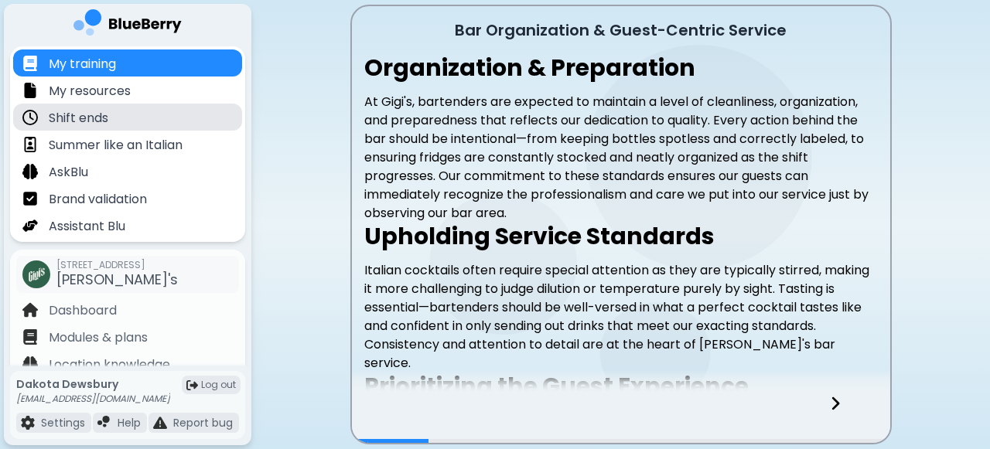
click at [111, 119] on div "Shift ends" at bounding box center [127, 117] width 229 height 27
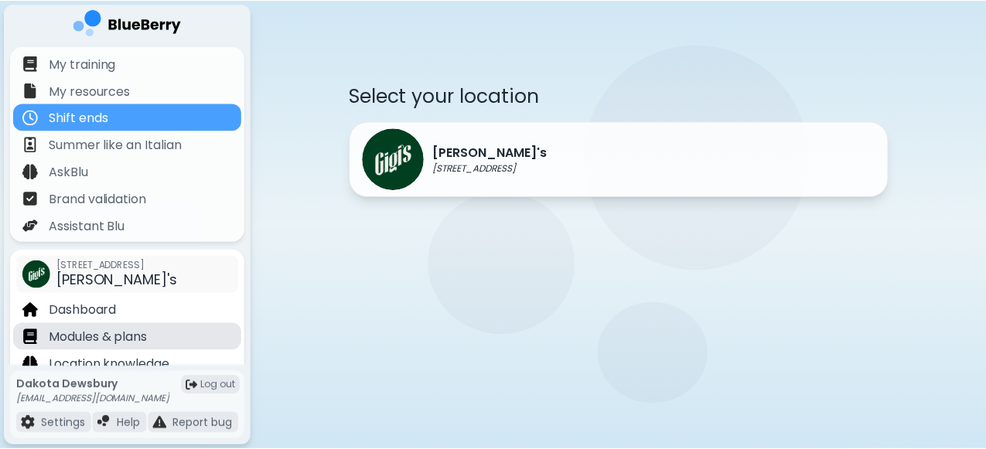
scroll to position [78, 0]
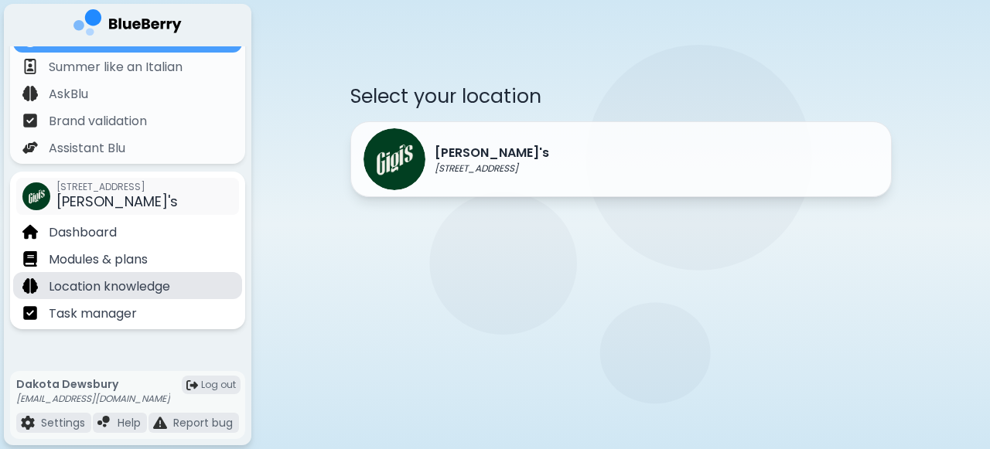
click at [131, 288] on p "Location knowledge" at bounding box center [109, 287] width 121 height 19
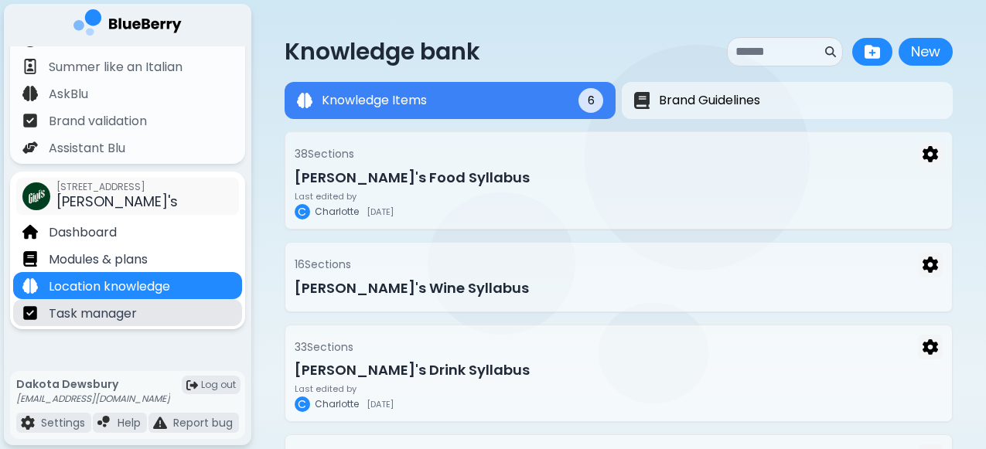
click at [120, 313] on p "Task manager" at bounding box center [93, 314] width 88 height 19
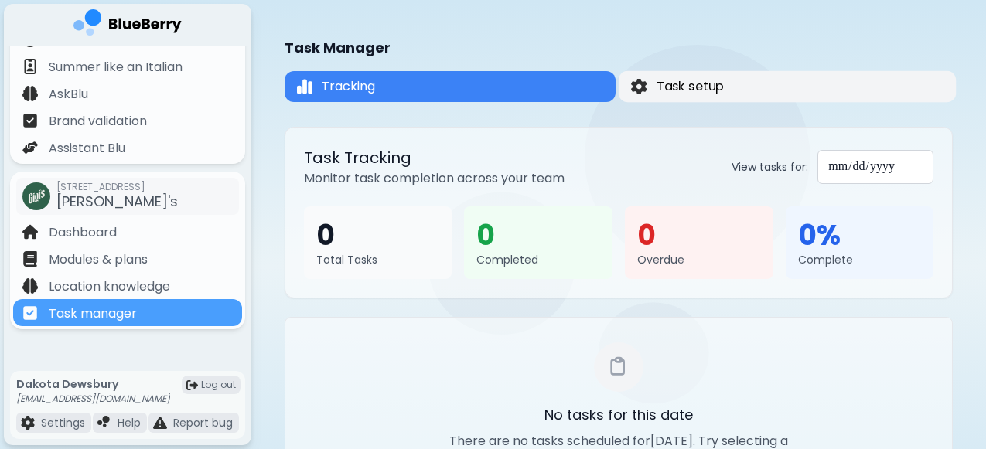
click at [711, 87] on span "Task setup" at bounding box center [691, 86] width 68 height 19
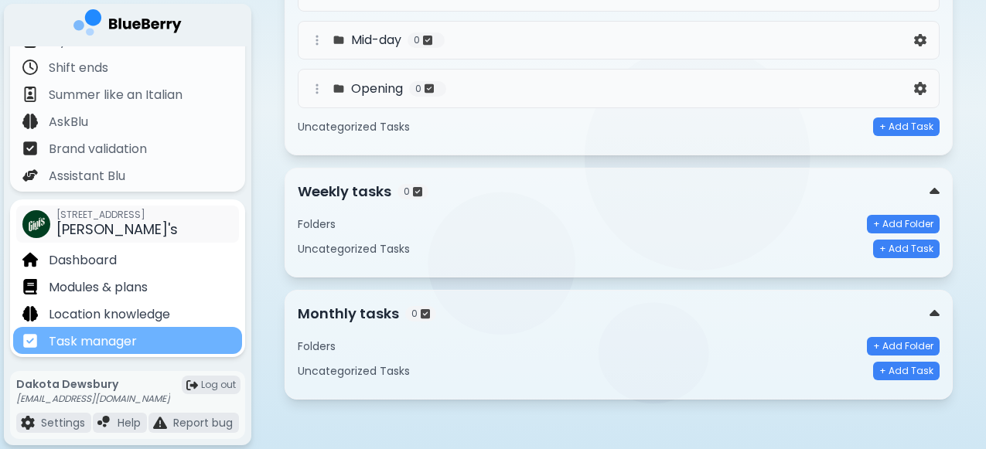
scroll to position [46, 0]
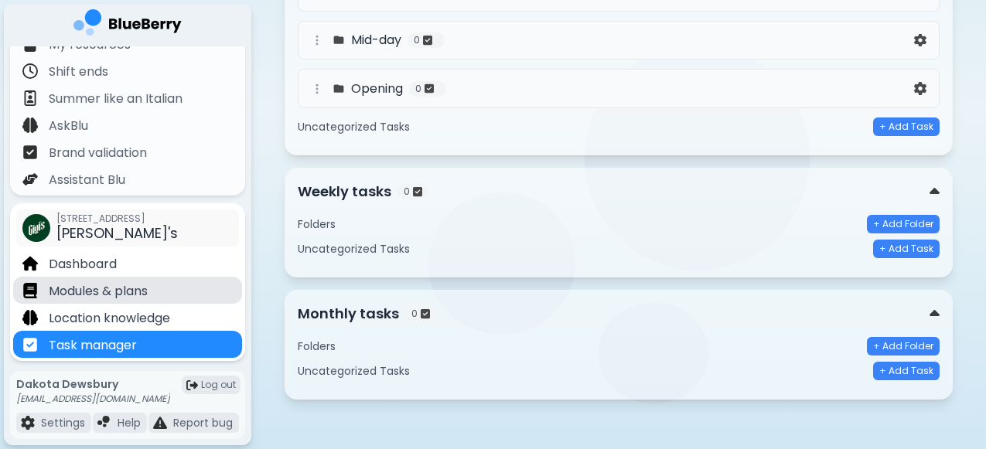
click at [131, 292] on p "Modules & plans" at bounding box center [98, 291] width 99 height 19
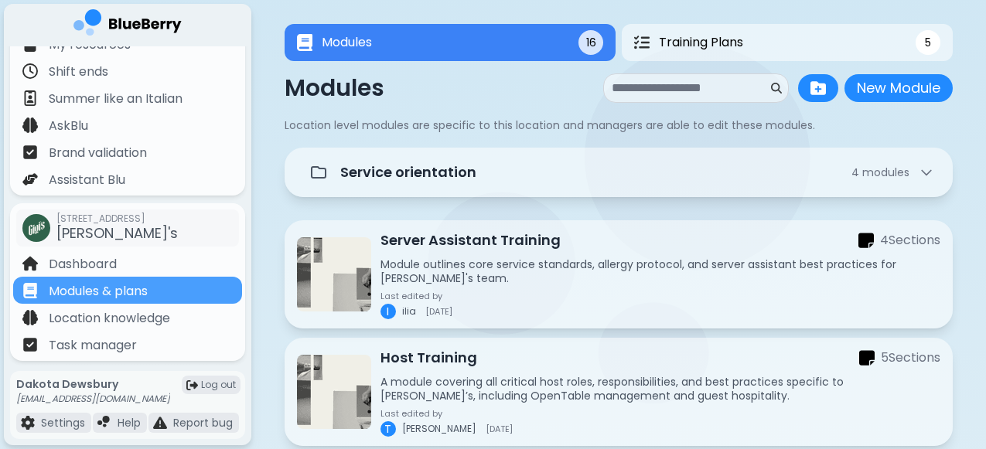
scroll to position [15, 0]
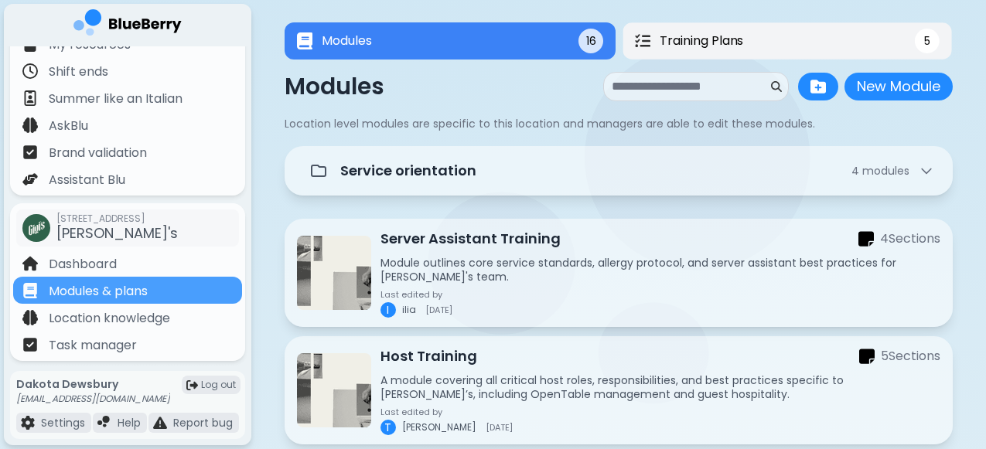
click at [690, 50] on button "Training Plans 5" at bounding box center [786, 40] width 329 height 37
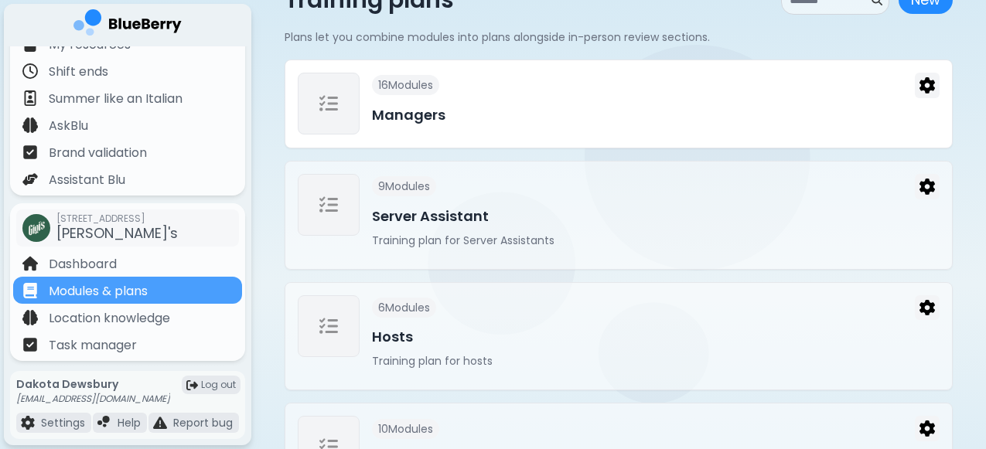
scroll to position [102, 0]
click at [466, 118] on h3 "Managers" at bounding box center [656, 115] width 568 height 22
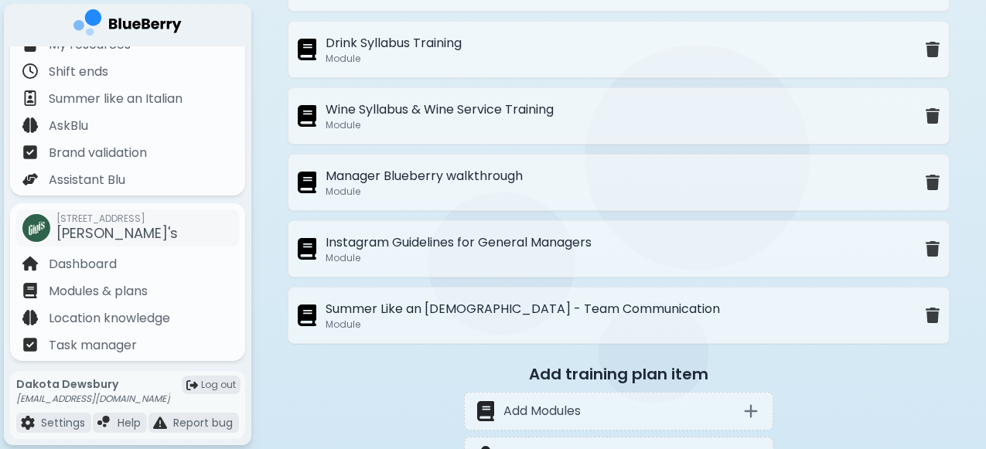
scroll to position [1444, 0]
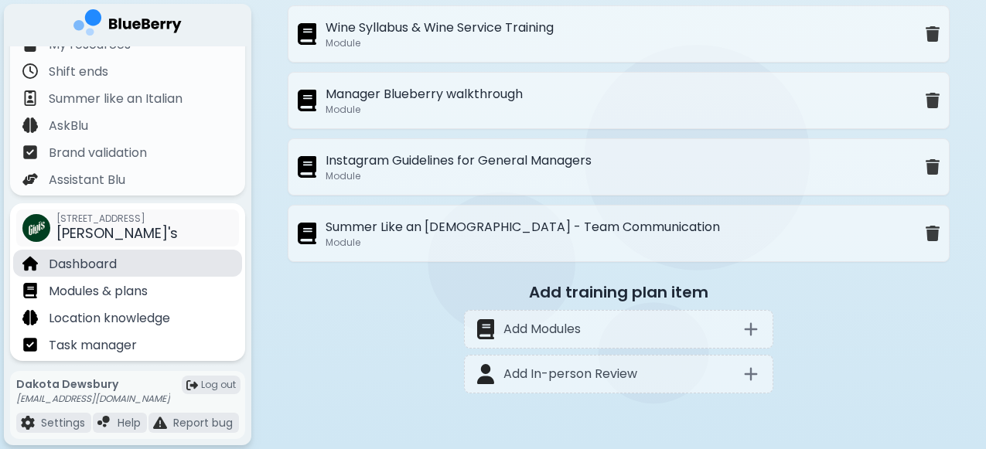
click at [118, 260] on div "Dashboard" at bounding box center [127, 263] width 229 height 27
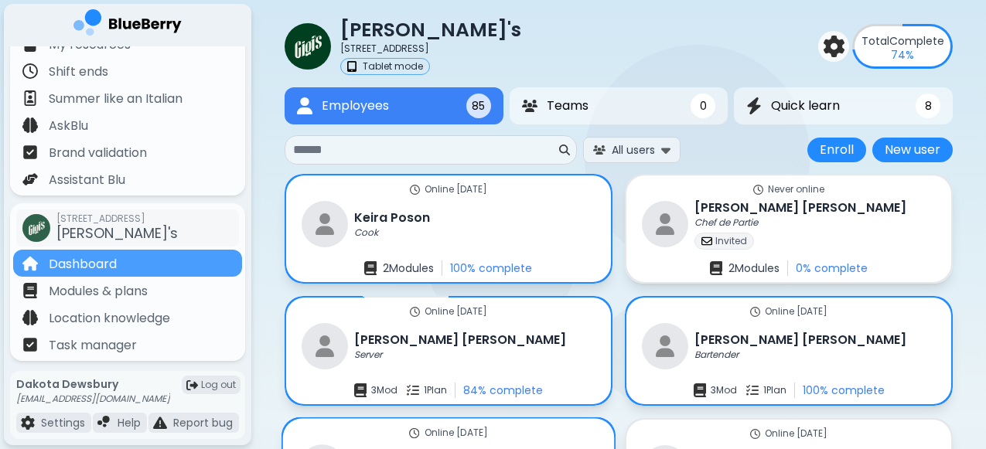
scroll to position [37, 0]
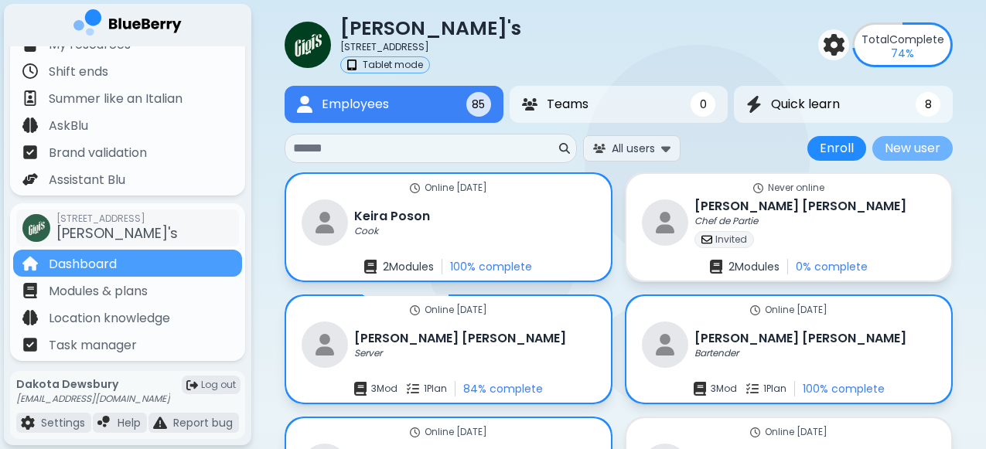
click at [919, 150] on button "New user" at bounding box center [912, 148] width 80 height 25
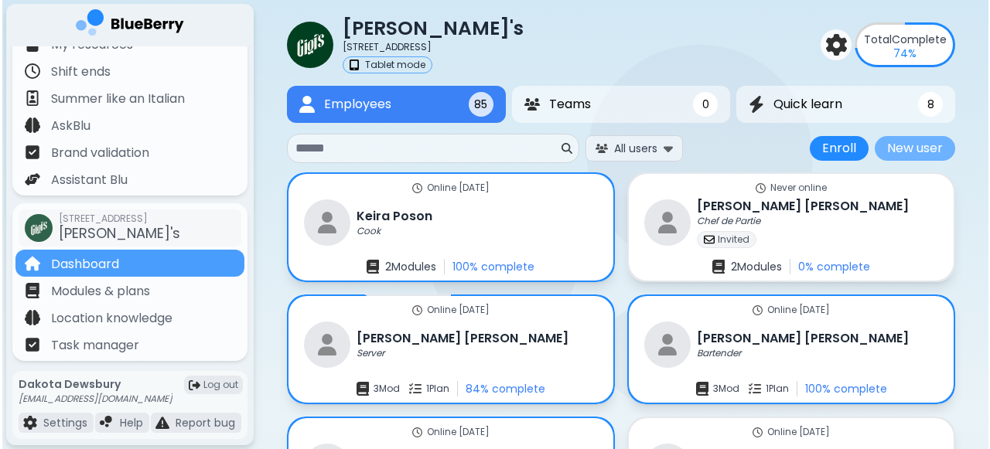
scroll to position [0, 0]
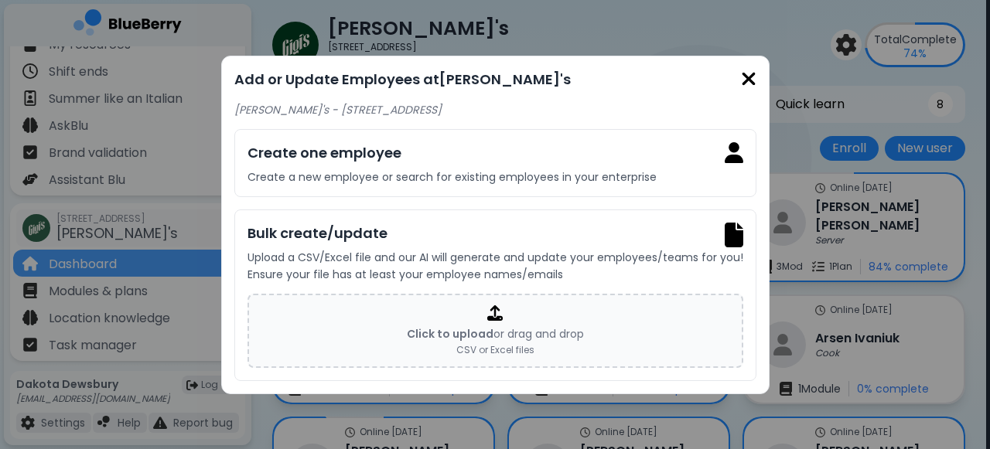
click at [746, 77] on img at bounding box center [748, 79] width 15 height 21
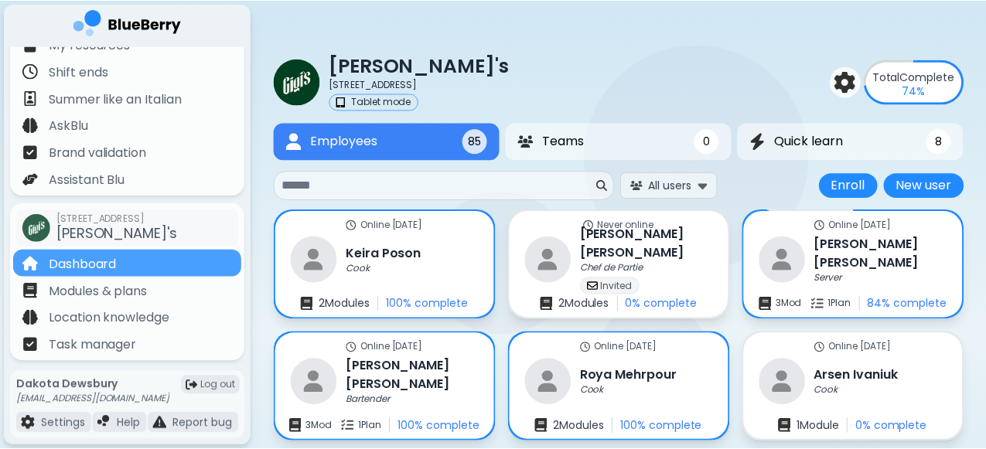
scroll to position [37, 0]
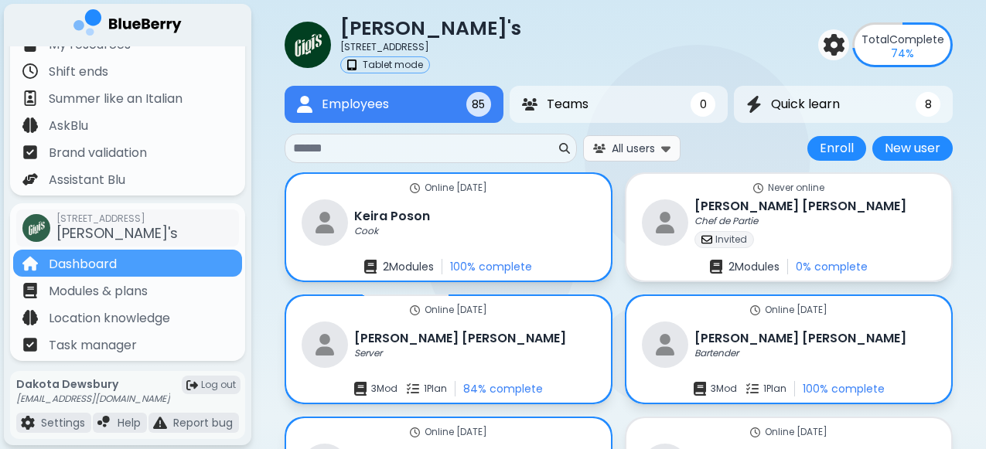
click at [655, 147] on span "All users" at bounding box center [633, 149] width 43 height 14
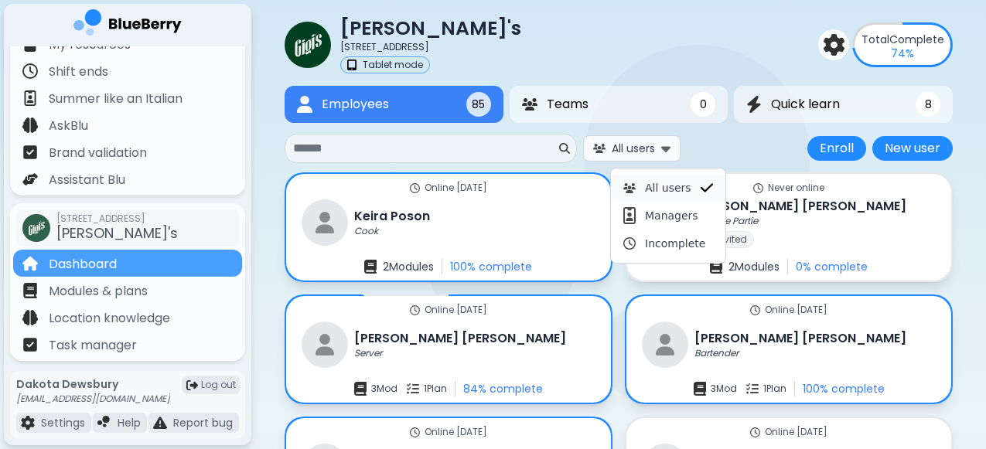
click at [655, 147] on span "All users" at bounding box center [633, 149] width 43 height 14
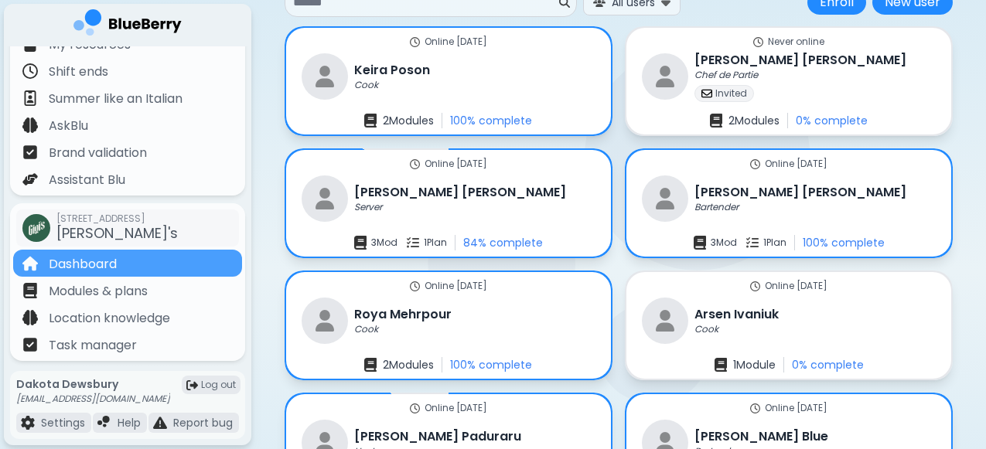
scroll to position [234, 0]
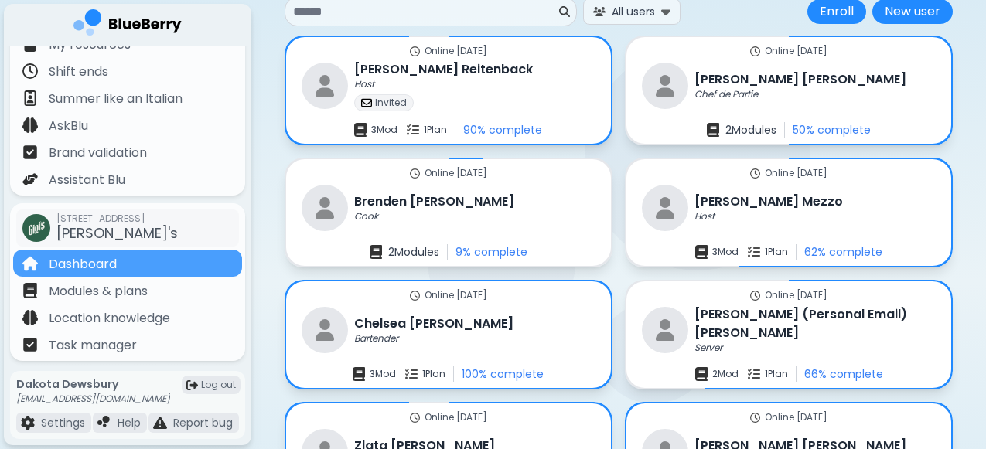
scroll to position [178, 0]
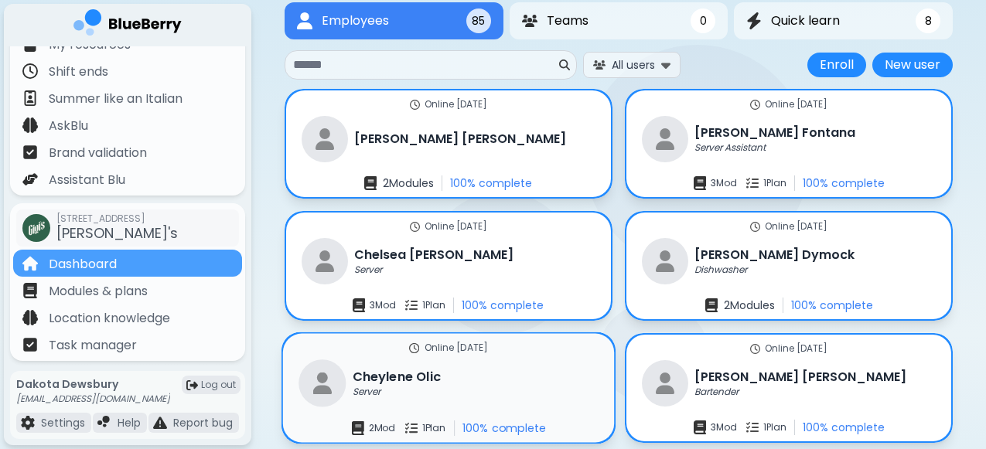
scroll to position [84, 0]
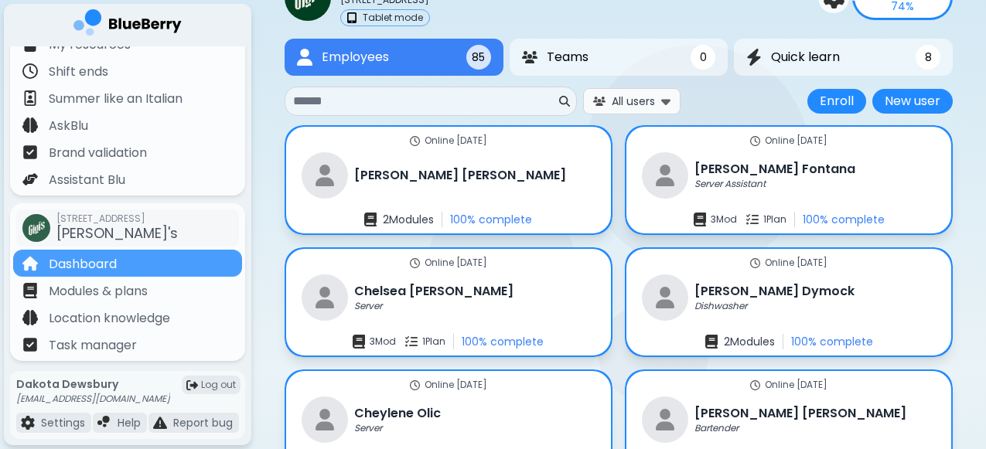
click at [680, 90] on button "All users" at bounding box center [631, 101] width 97 height 26
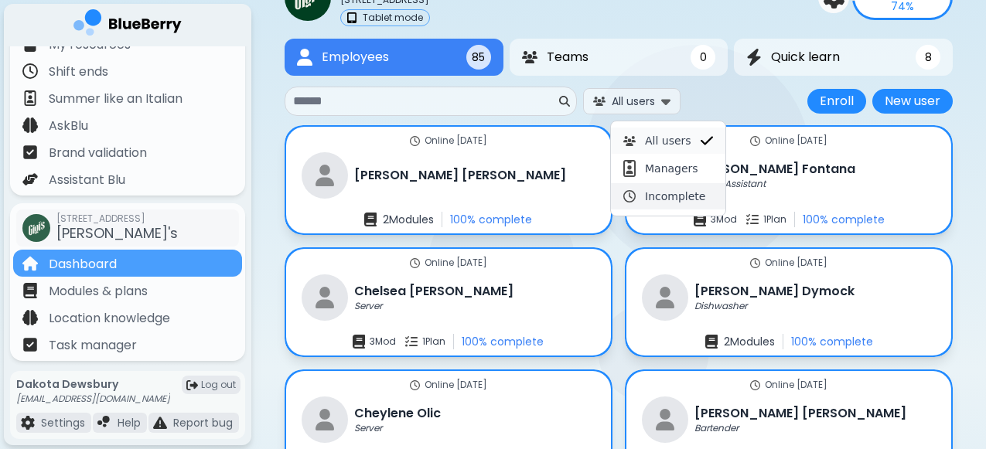
click at [670, 199] on span "Incomplete" at bounding box center [675, 196] width 60 height 14
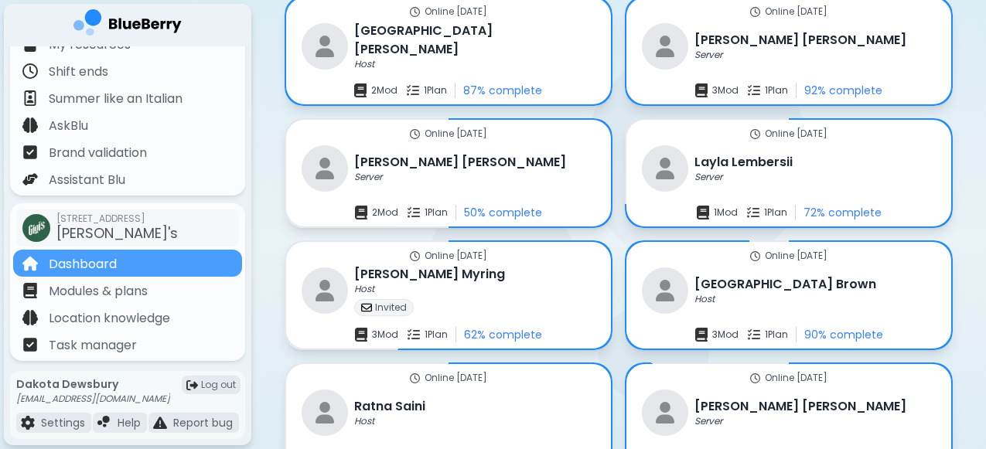
scroll to position [214, 0]
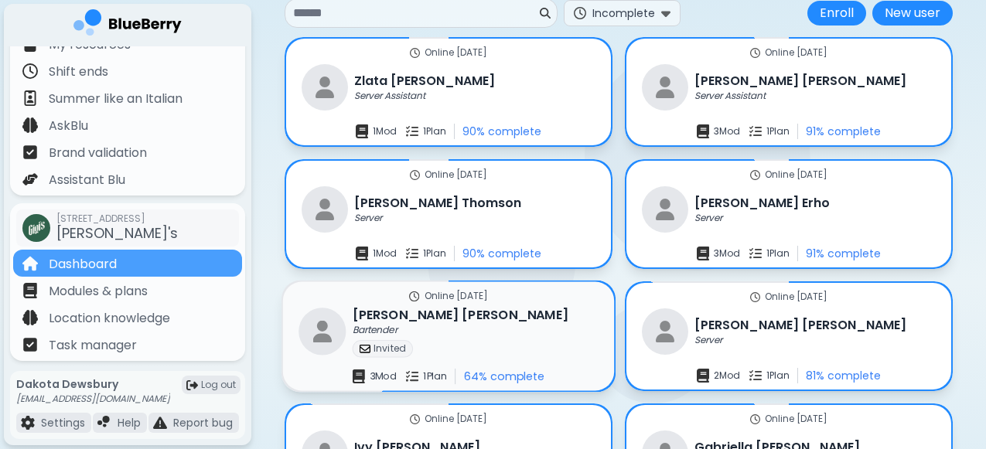
scroll to position [175, 0]
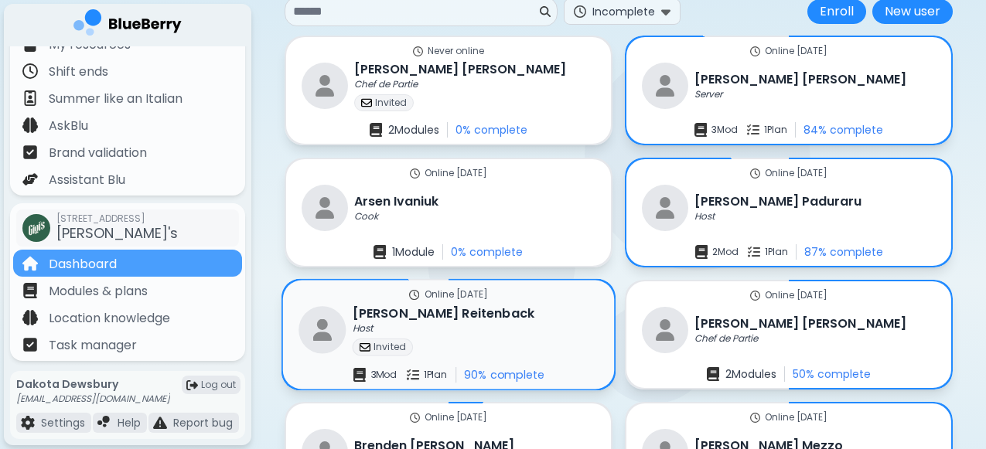
scroll to position [177, 0]
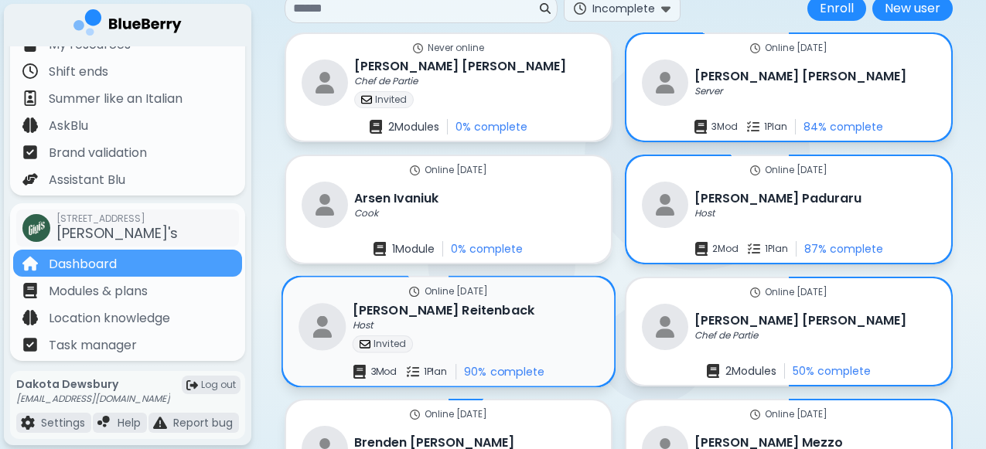
click at [406, 338] on p "Invited" at bounding box center [389, 344] width 32 height 12
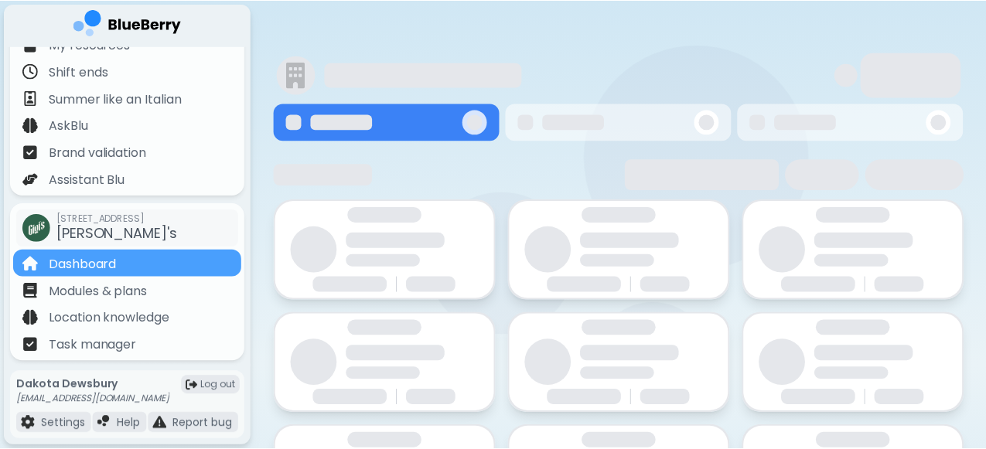
scroll to position [177, 0]
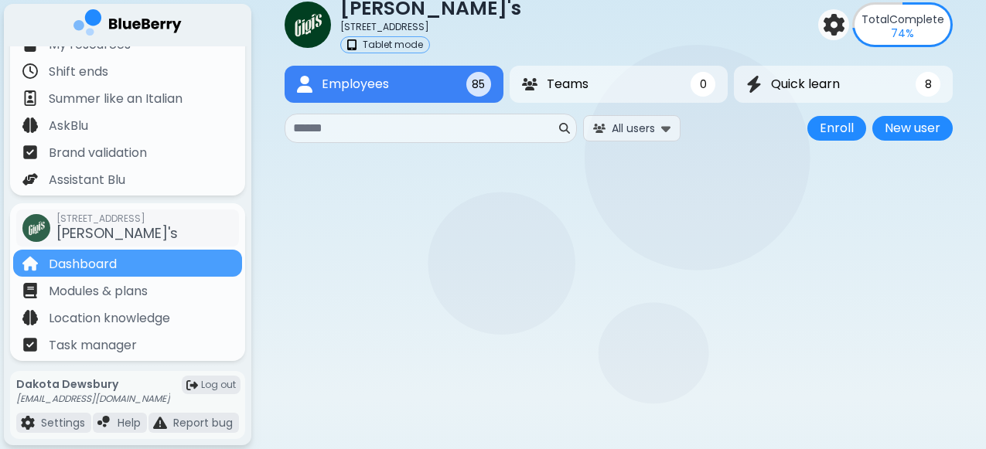
scroll to position [41, 0]
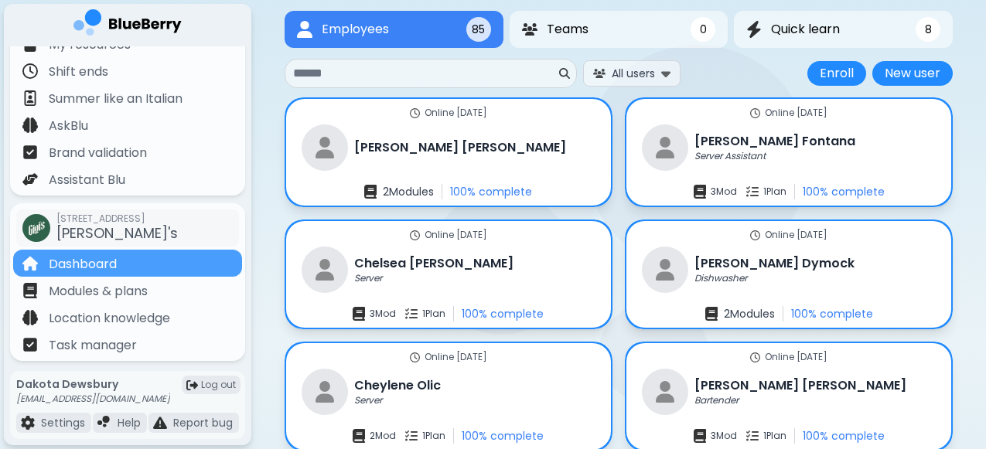
scroll to position [114, 0]
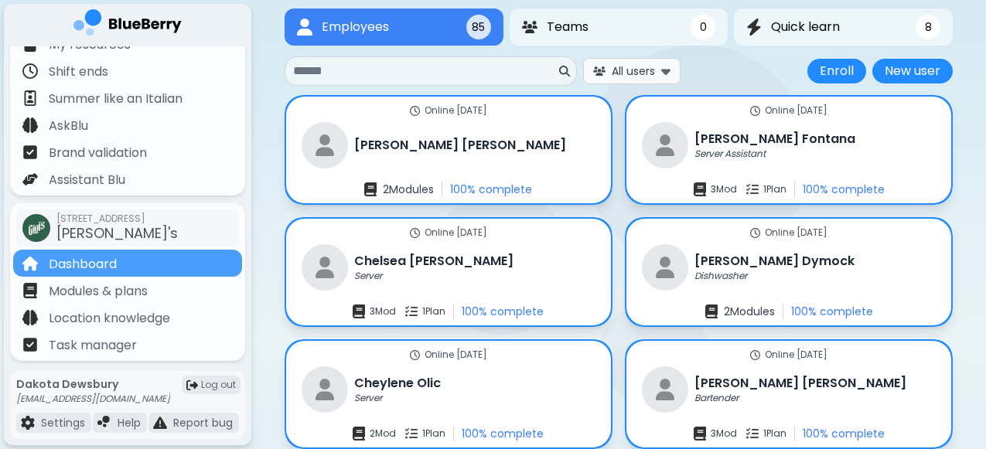
click at [651, 74] on span "All users" at bounding box center [633, 71] width 43 height 14
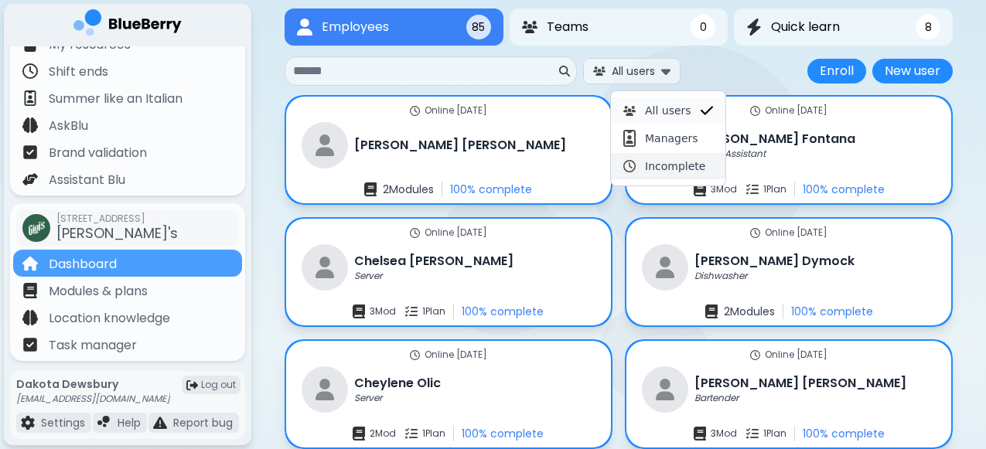
click at [666, 159] on span "Incomplete" at bounding box center [675, 166] width 60 height 14
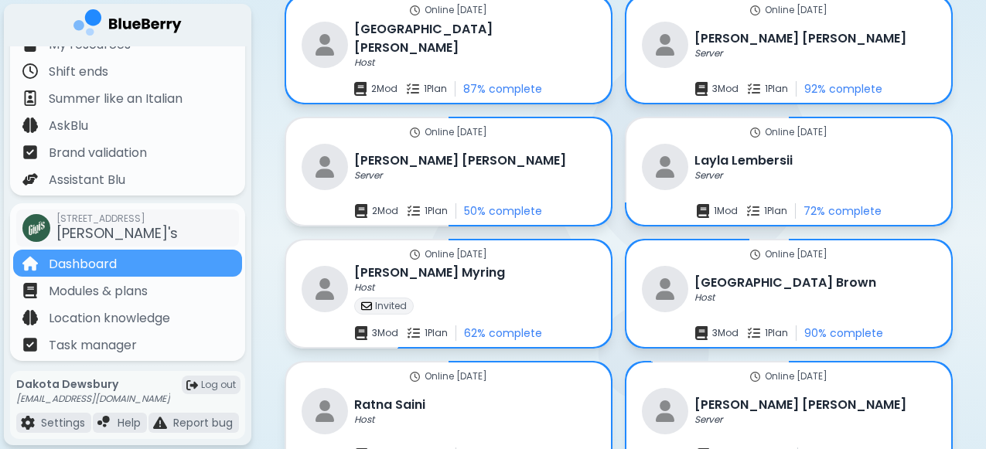
scroll to position [244, 0]
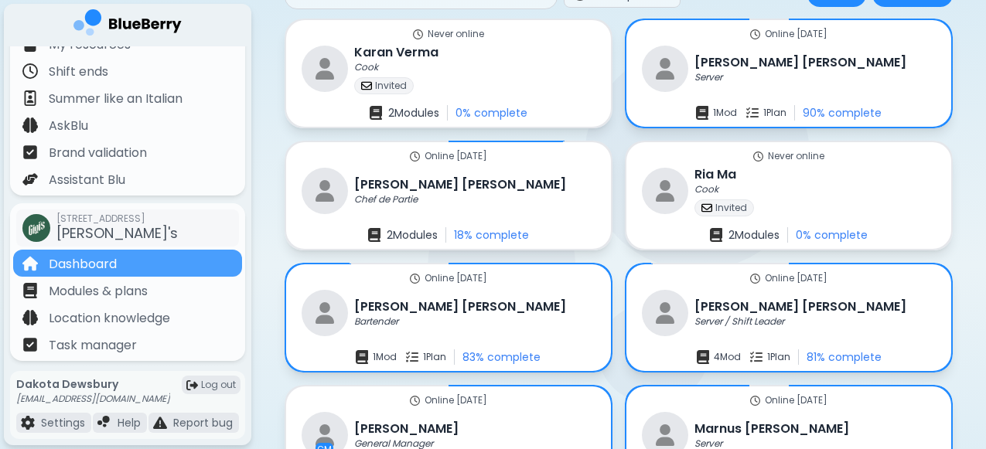
scroll to position [189, 0]
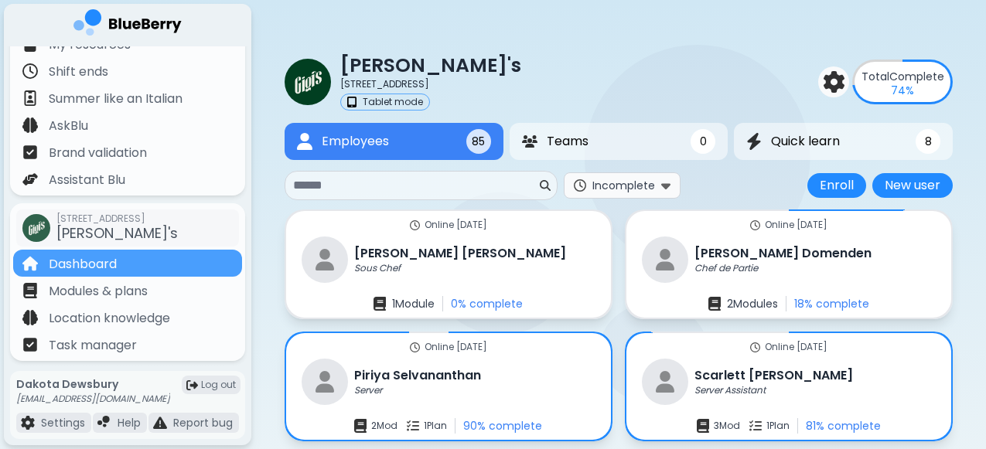
click at [628, 181] on button "Incomplete" at bounding box center [622, 185] width 117 height 26
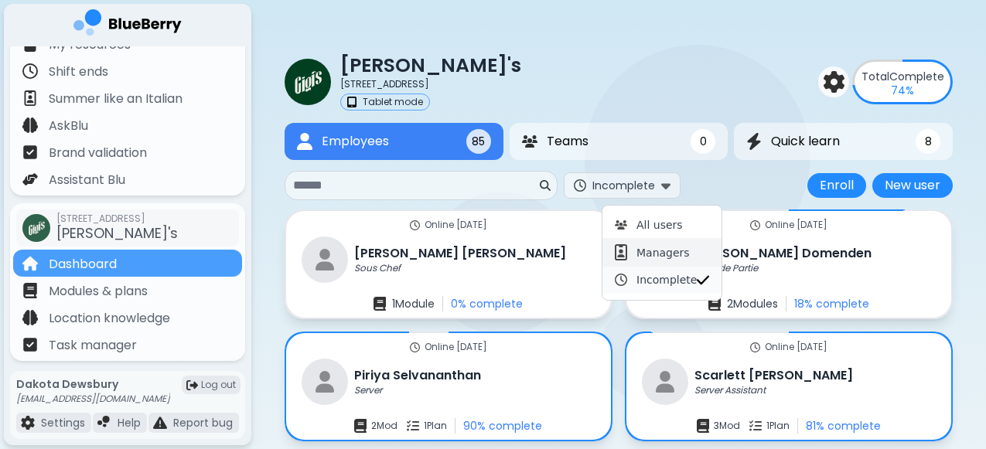
click at [641, 243] on button "Managers" at bounding box center [661, 252] width 119 height 29
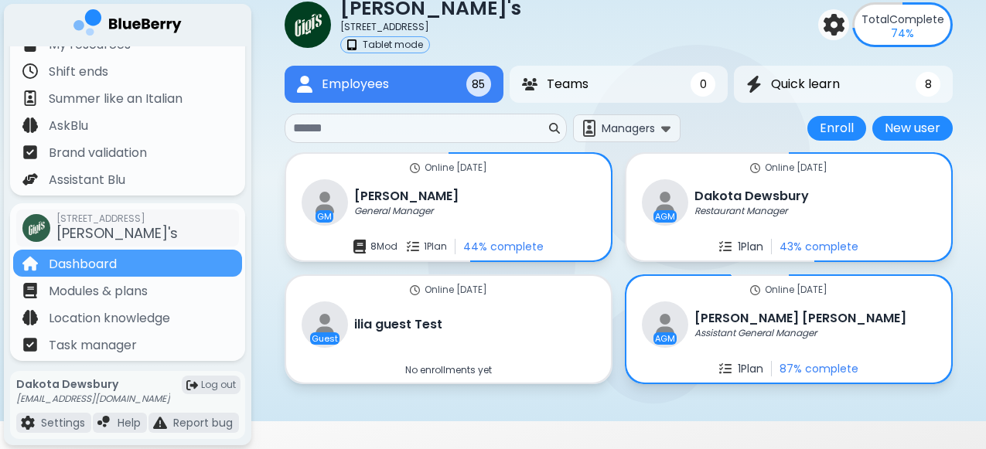
scroll to position [60, 0]
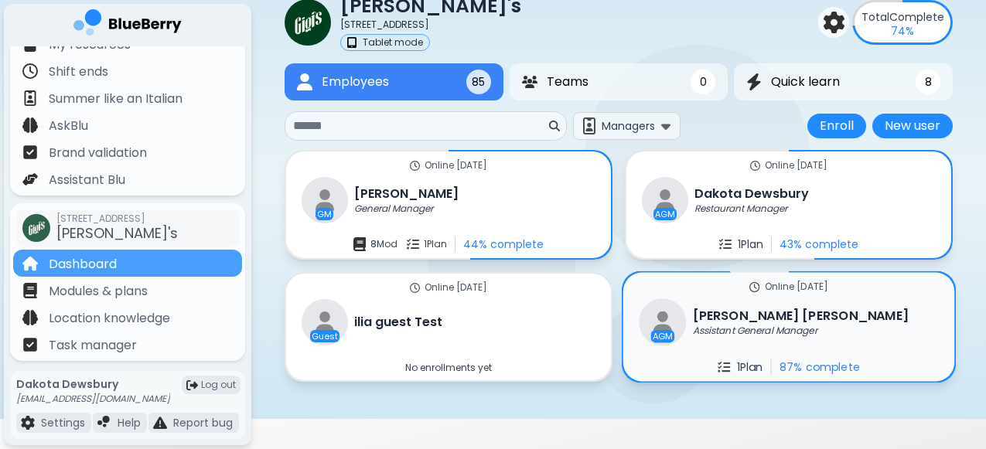
click at [623, 346] on div "Online [DATE] AGM [PERSON_NAME] Assistant General Manager 1 Plan 87 % complete" at bounding box center [789, 327] width 332 height 109
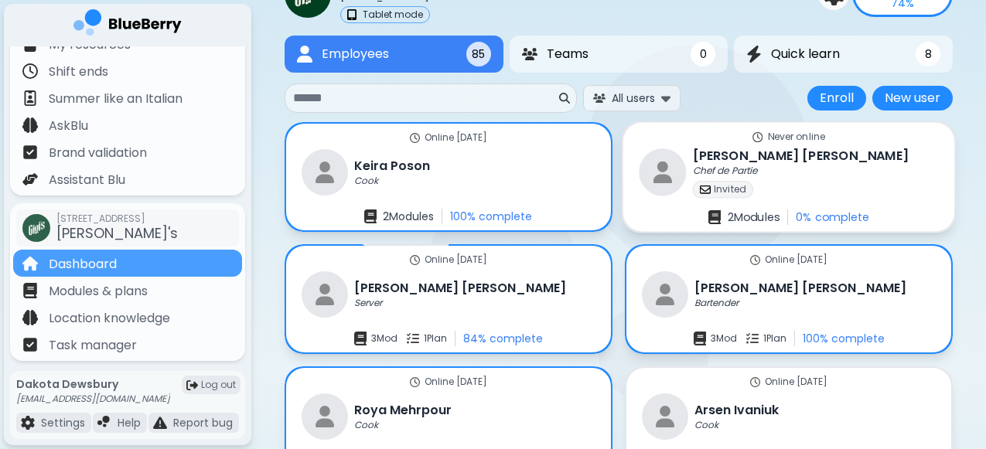
scroll to position [87, 0]
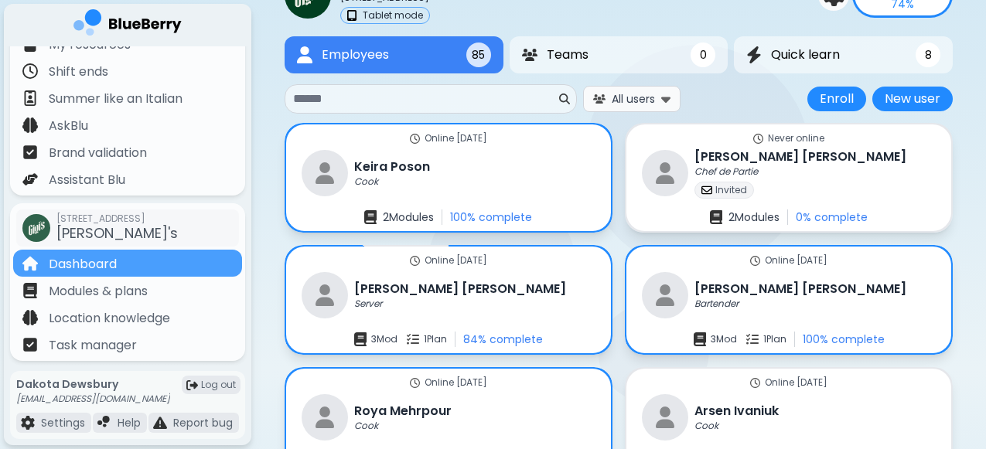
click at [655, 101] on span "All users" at bounding box center [633, 99] width 43 height 14
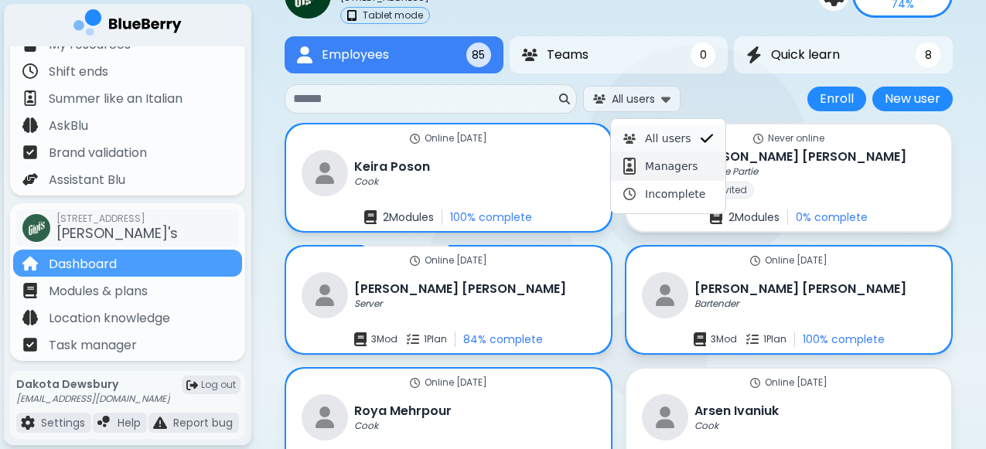
click at [663, 164] on span "Managers" at bounding box center [671, 166] width 53 height 14
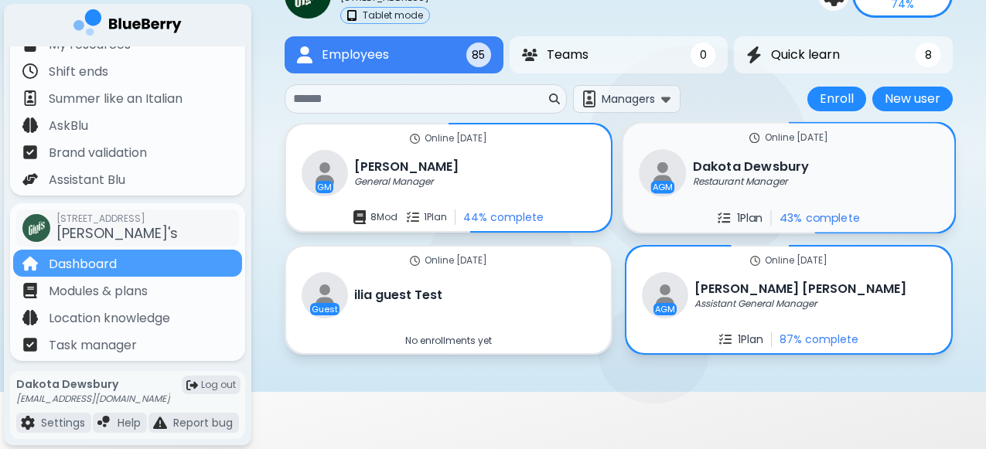
click at [693, 183] on p "Restaurant Manager" at bounding box center [740, 182] width 94 height 12
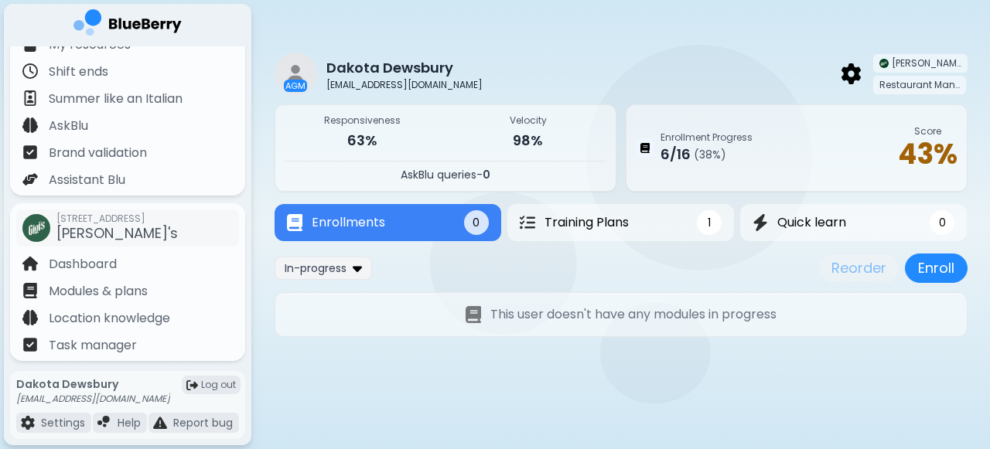
click at [724, 133] on p "Enrollment Progress" at bounding box center [706, 137] width 92 height 12
click at [722, 158] on span "( 38 %)" at bounding box center [710, 155] width 32 height 14
click at [716, 138] on p "Enrollment Progress" at bounding box center [706, 137] width 92 height 12
click at [667, 220] on button "Training Plans 1" at bounding box center [620, 223] width 231 height 38
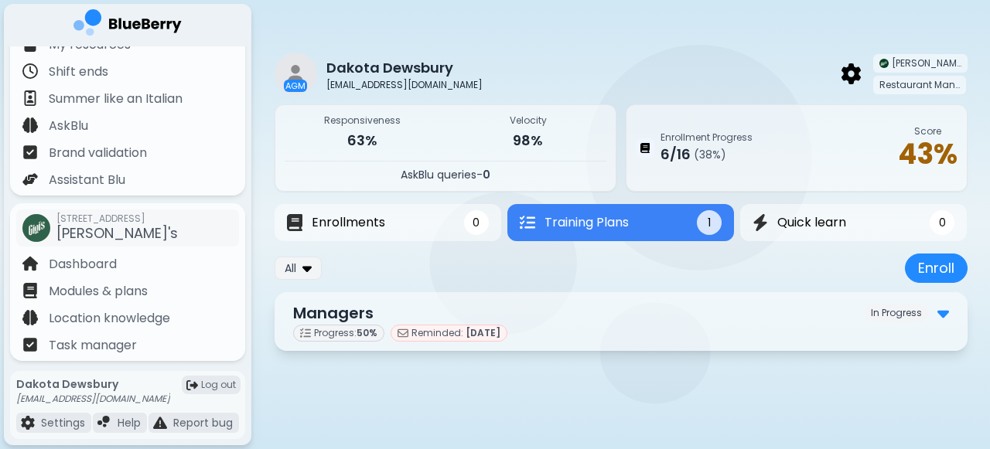
click at [575, 327] on div "Progress: 50 % Reminded: [DATE]" at bounding box center [621, 333] width 656 height 17
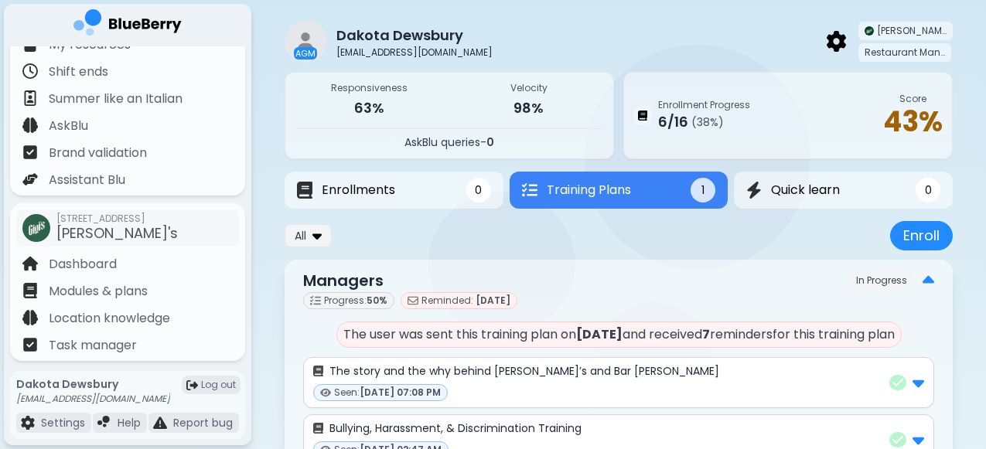
scroll to position [27, 0]
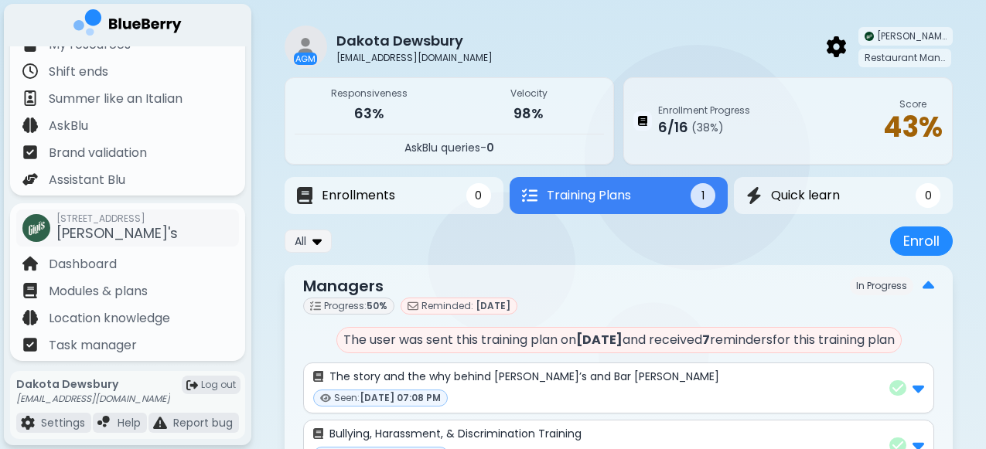
click at [520, 104] on p "98%" at bounding box center [529, 114] width 150 height 22
click at [424, 202] on button "Enrollments 0" at bounding box center [393, 196] width 223 height 38
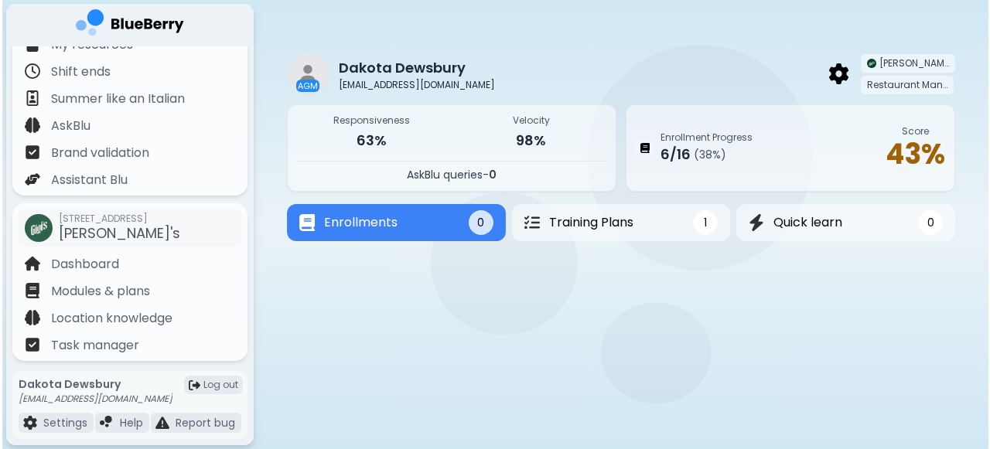
scroll to position [0, 0]
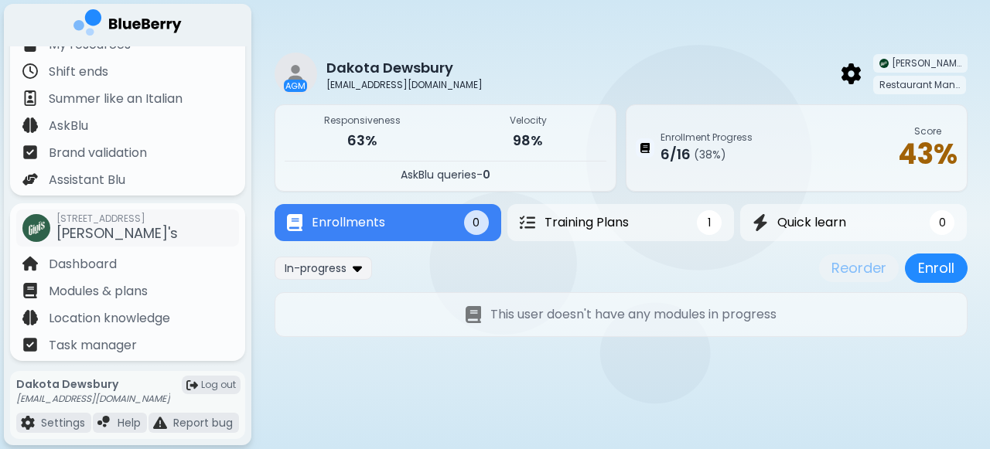
click at [742, 138] on p "Enrollment Progress" at bounding box center [706, 137] width 92 height 12
click at [575, 137] on p "98%" at bounding box center [528, 141] width 156 height 22
click at [850, 77] on img at bounding box center [850, 73] width 19 height 20
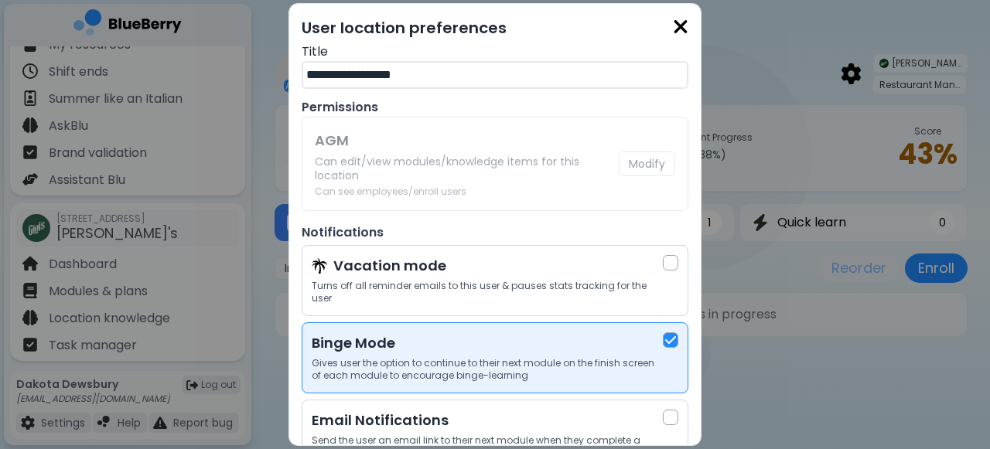
click at [680, 25] on img at bounding box center [680, 26] width 15 height 21
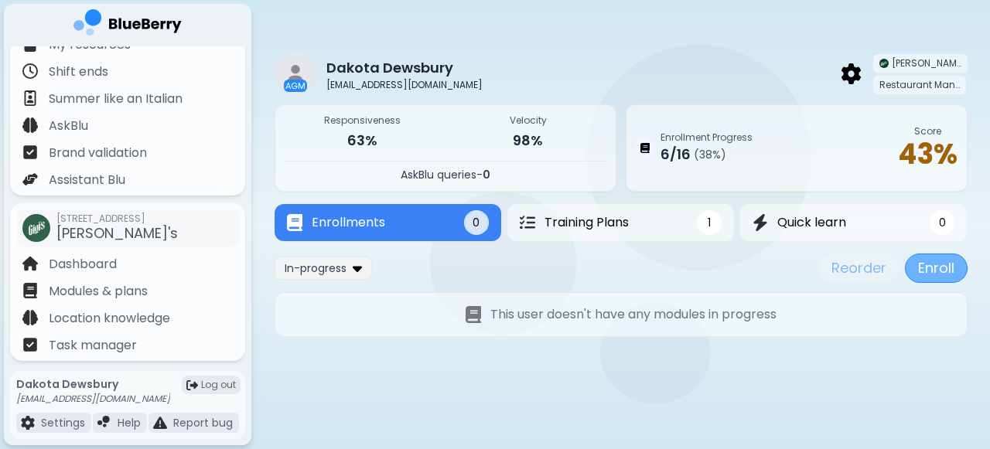
click at [929, 261] on button "Enroll" at bounding box center [936, 268] width 63 height 29
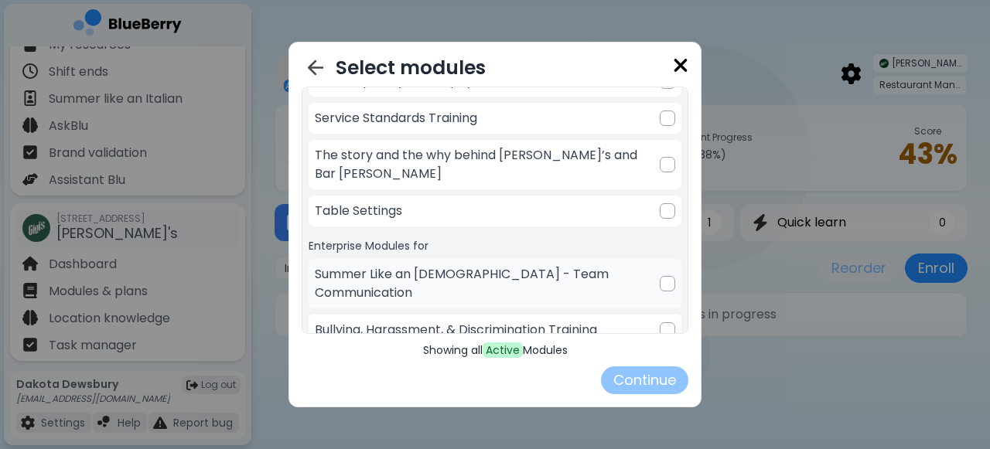
scroll to position [378, 0]
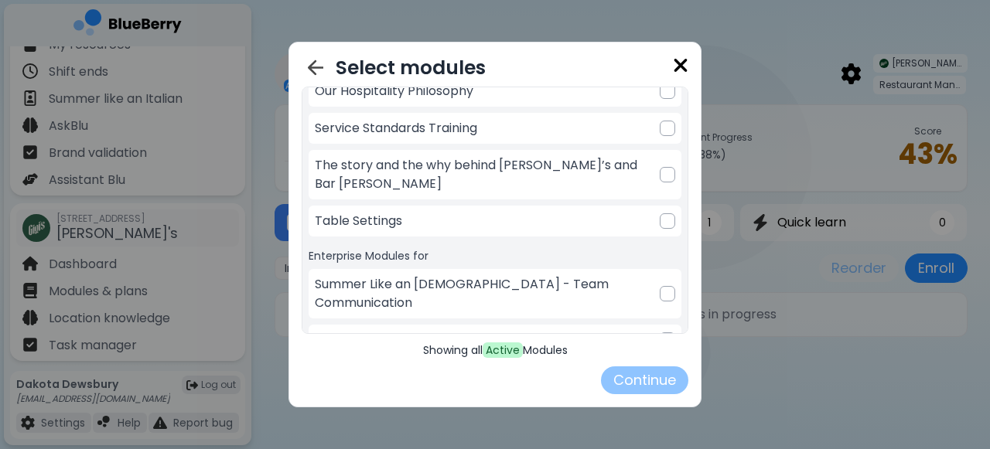
click at [678, 66] on img at bounding box center [680, 65] width 15 height 21
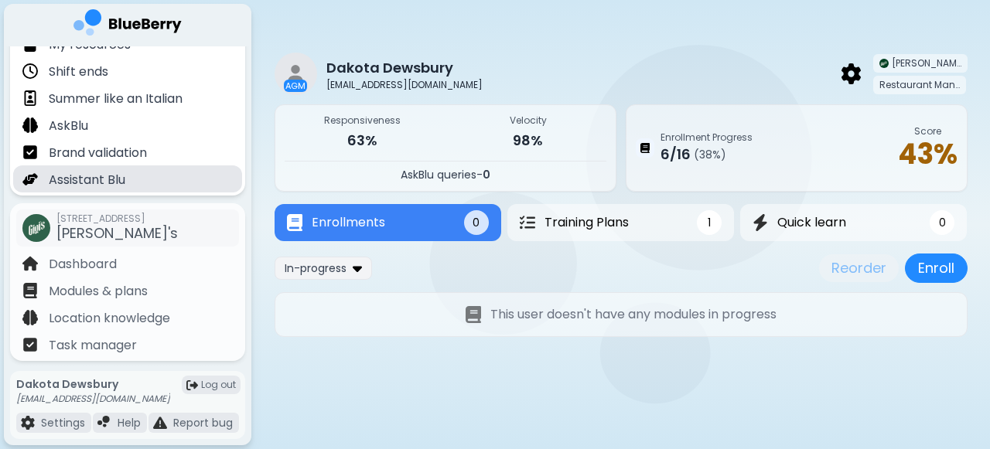
scroll to position [0, 0]
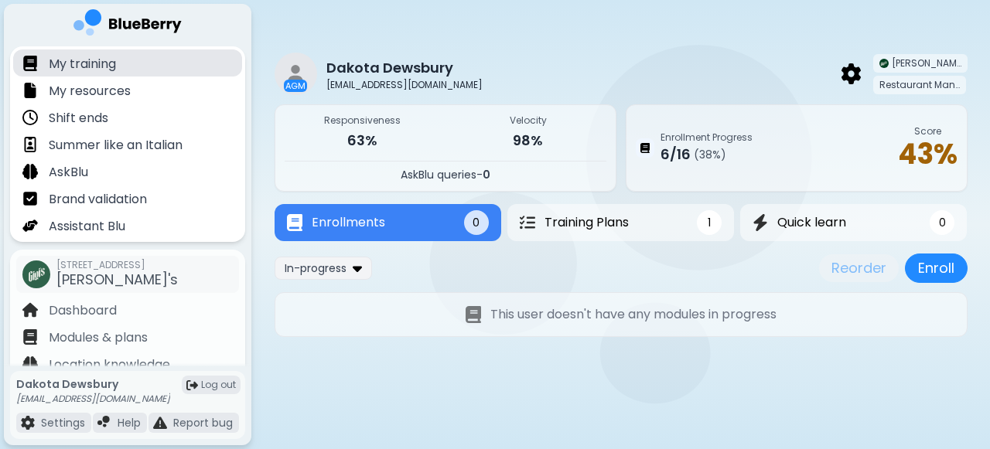
click at [90, 73] on p "My training" at bounding box center [82, 64] width 67 height 19
